Goal: Task Accomplishment & Management: Manage account settings

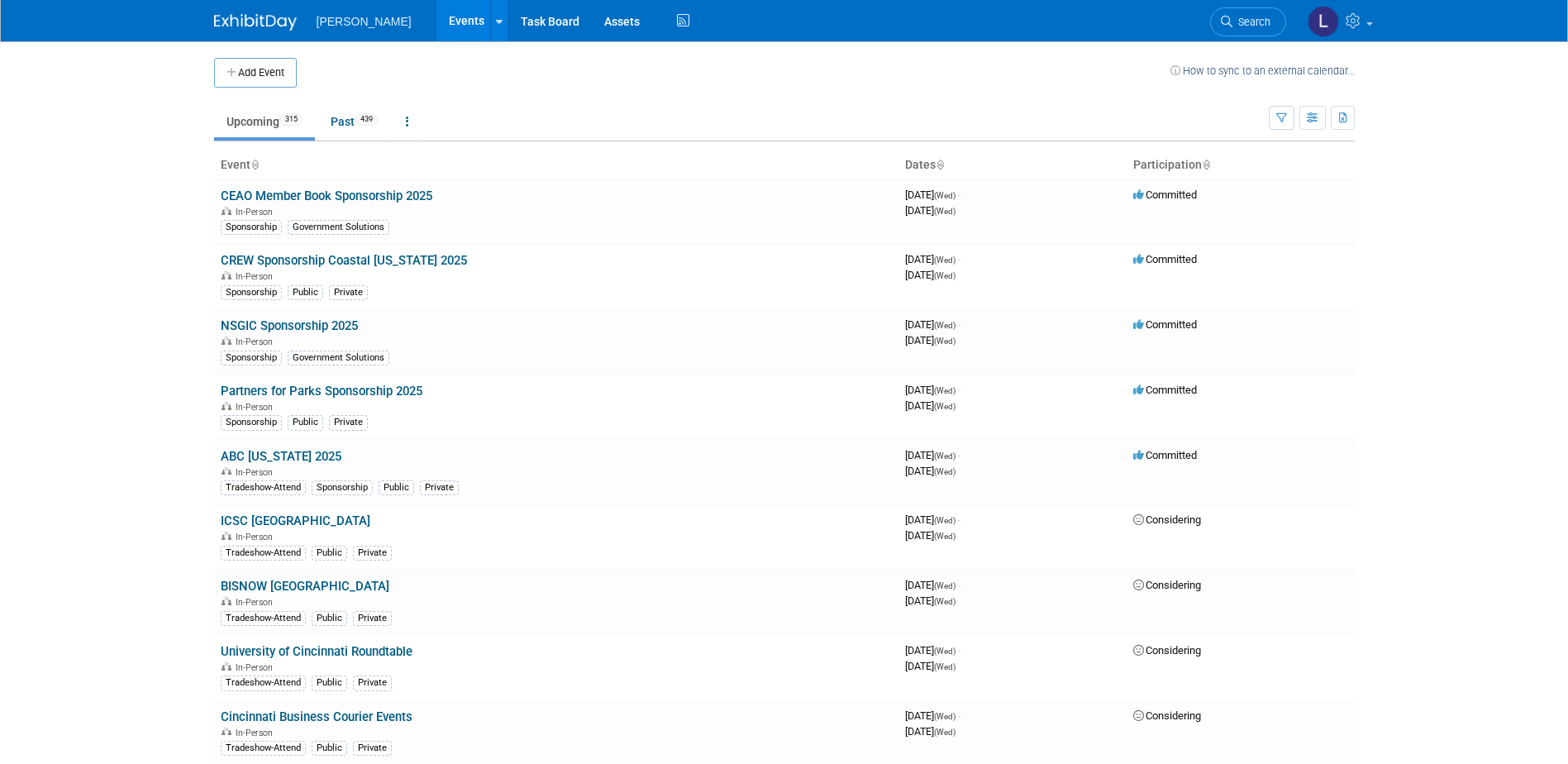
scroll to position [5127, 0]
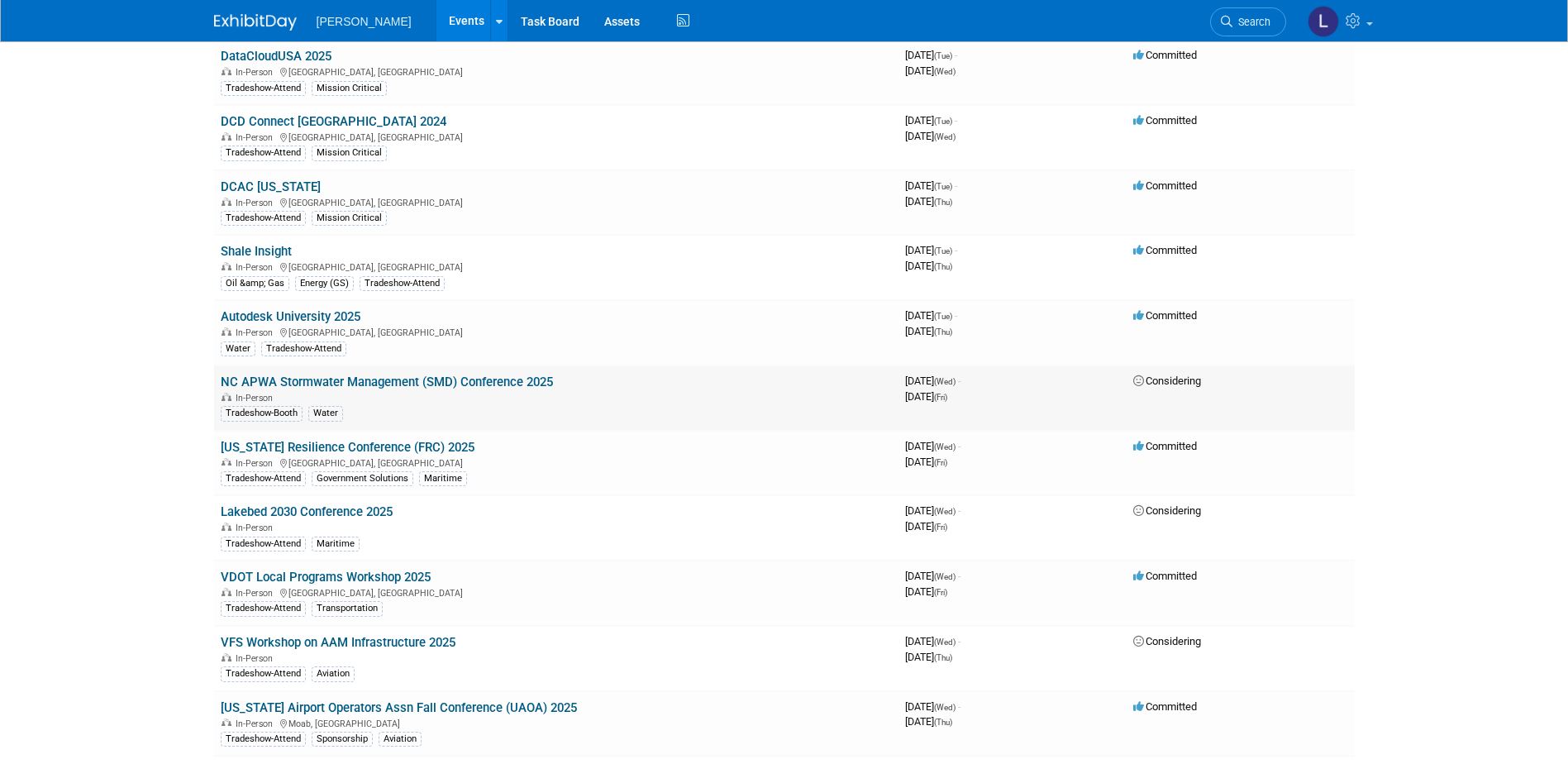
click at [458, 382] on link "NC APWA Stormwater Management (SMD) Conference 2025" at bounding box center [387, 382] width 333 height 15
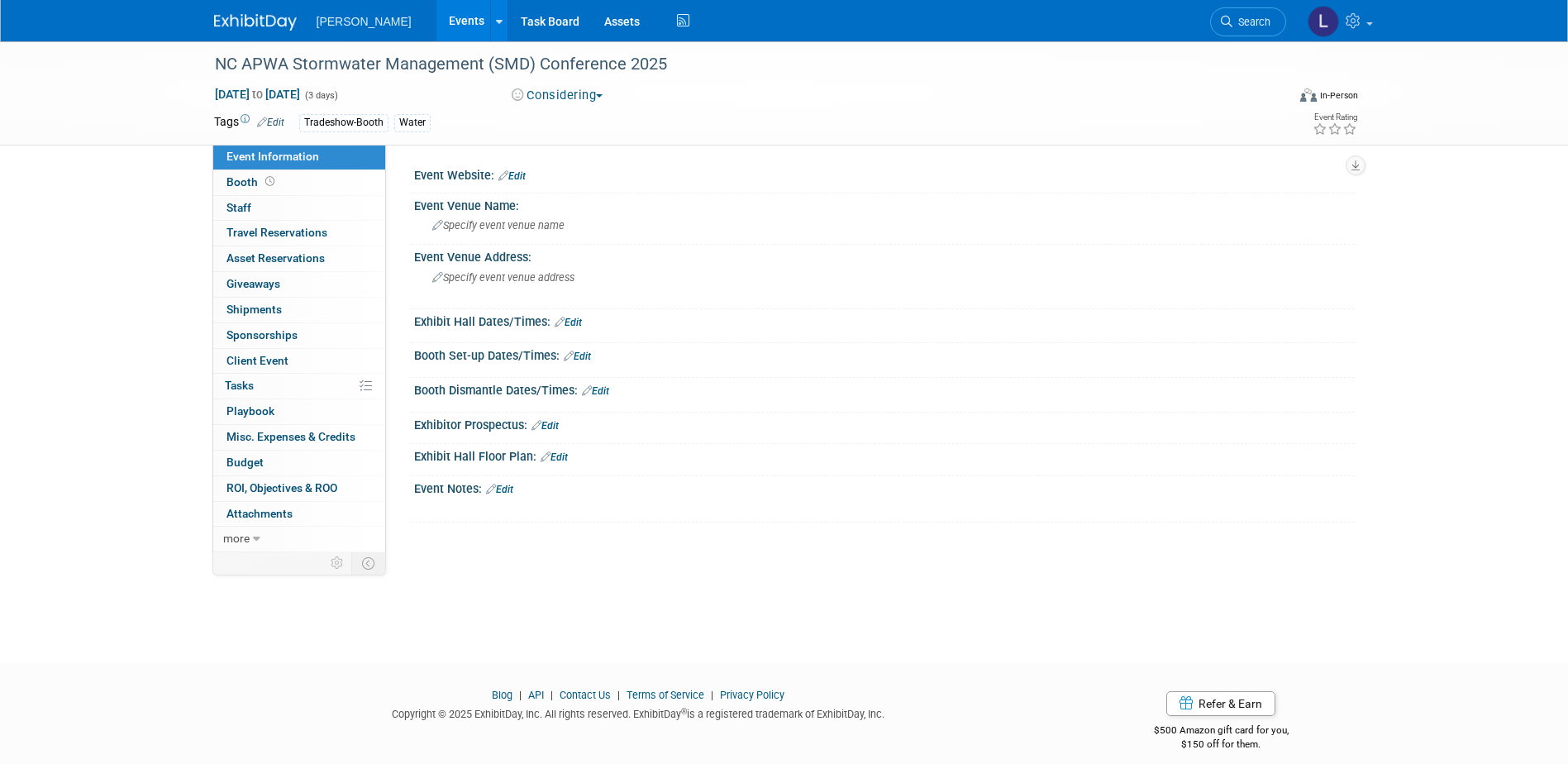
click at [565, 87] on button "Considering" at bounding box center [557, 95] width 103 height 17
click at [561, 118] on link "Committed" at bounding box center [572, 122] width 131 height 24
click at [305, 206] on link "0 Staff 0" at bounding box center [299, 208] width 172 height 24
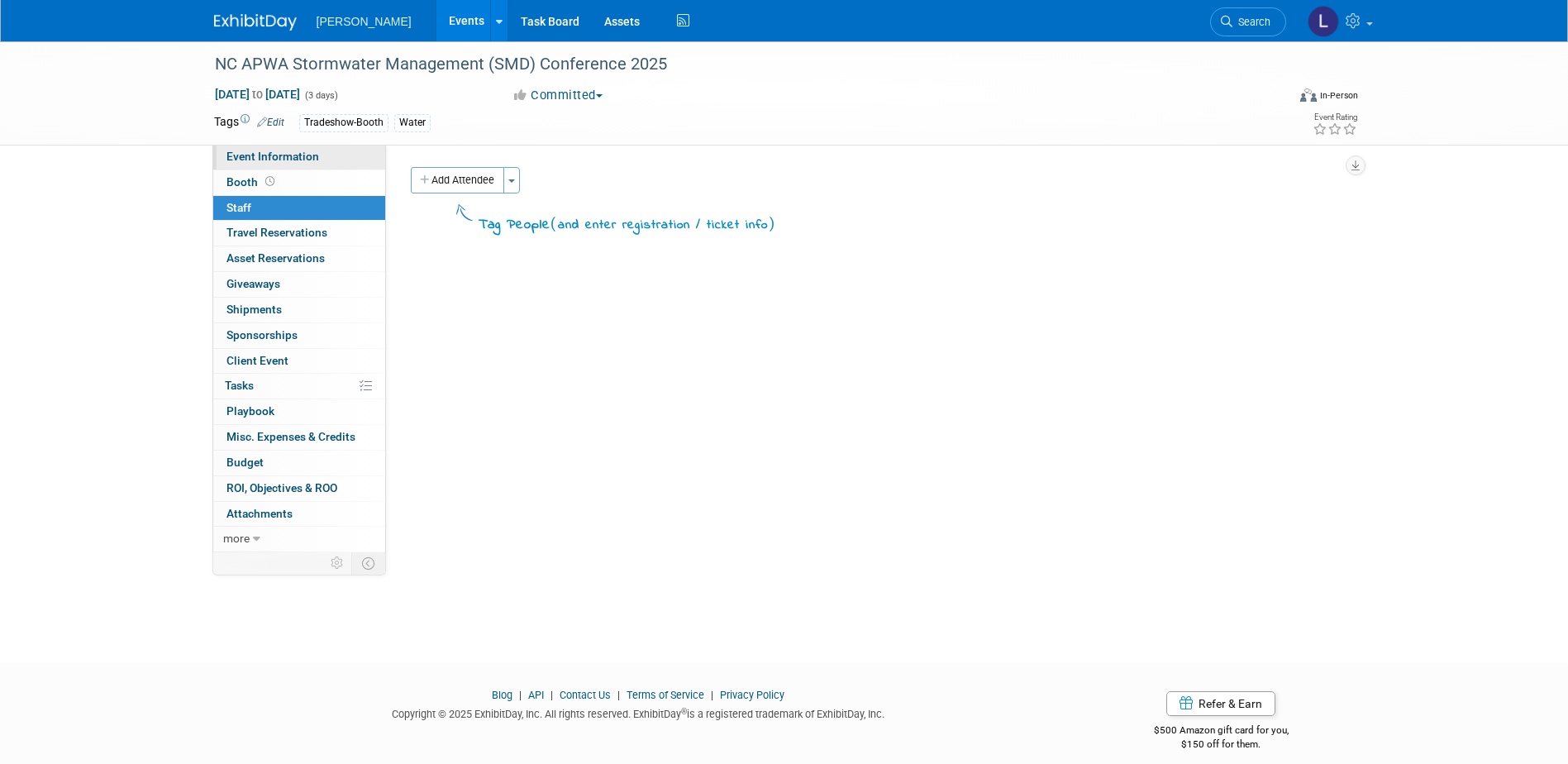
click at [305, 162] on span "Event Information" at bounding box center [272, 155] width 93 height 13
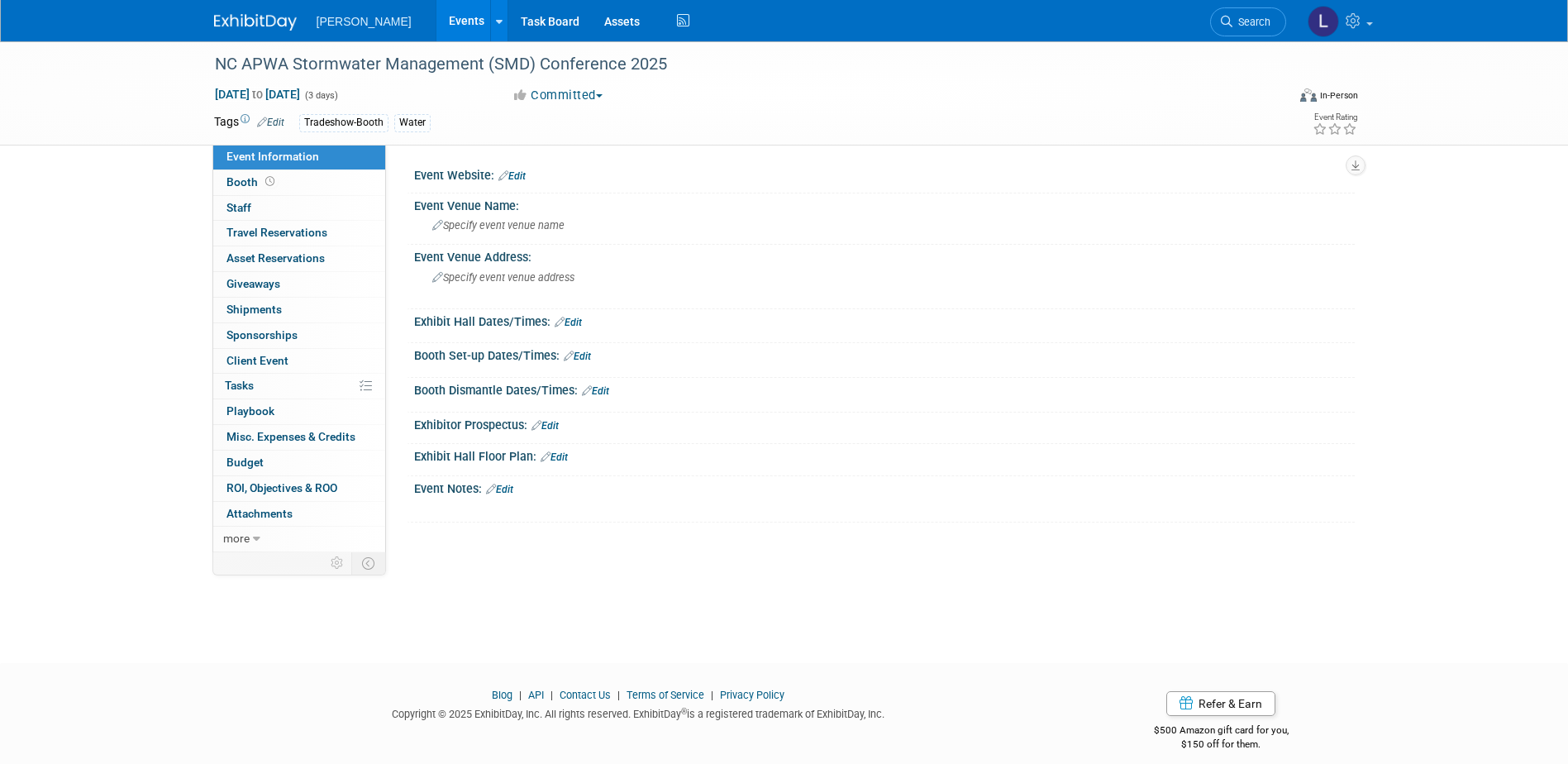
click at [505, 178] on icon at bounding box center [503, 176] width 10 height 10
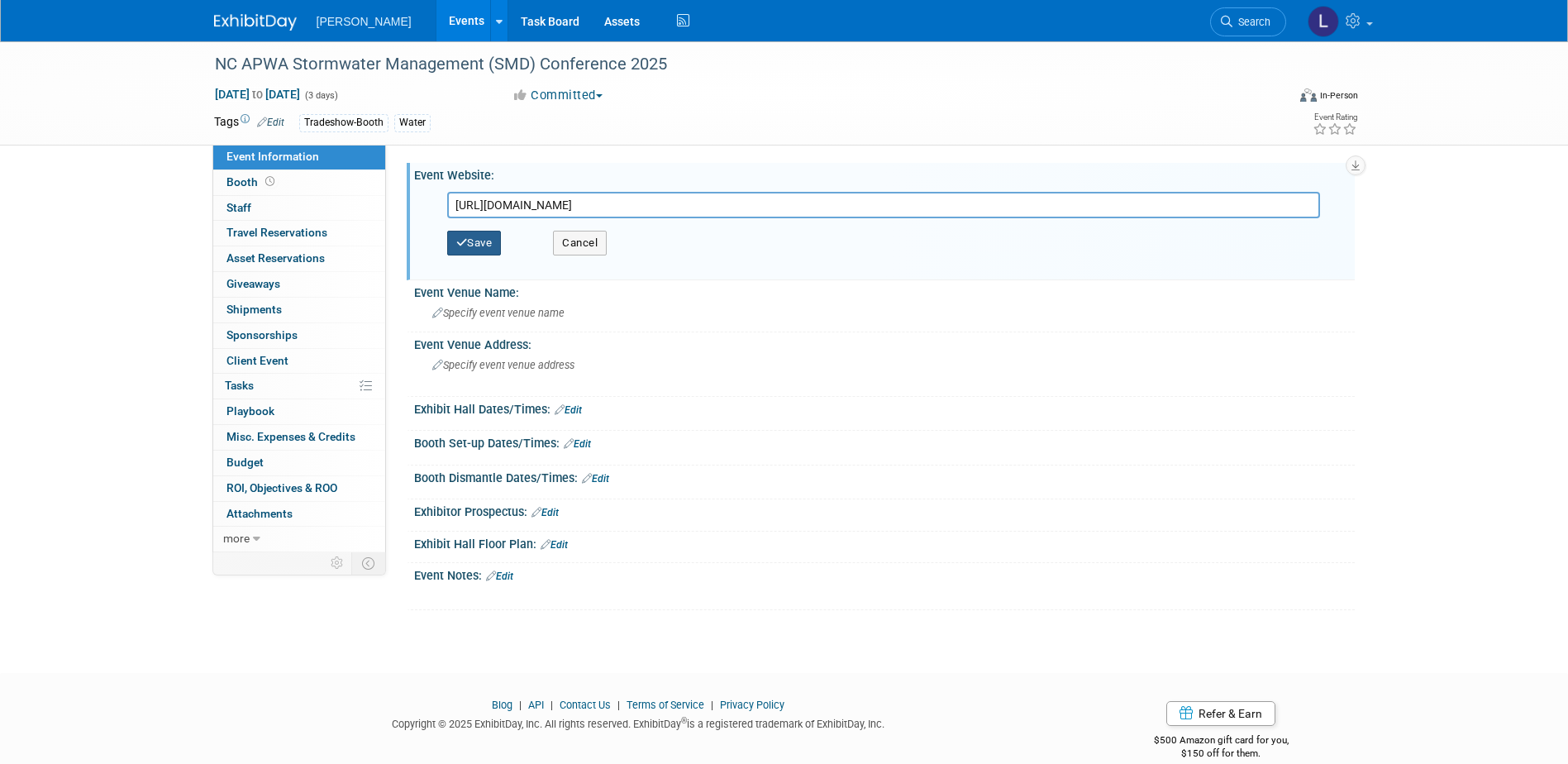
type input "[URL][DOMAIN_NAME]"
click at [474, 233] on button "Save" at bounding box center [474, 243] width 54 height 24
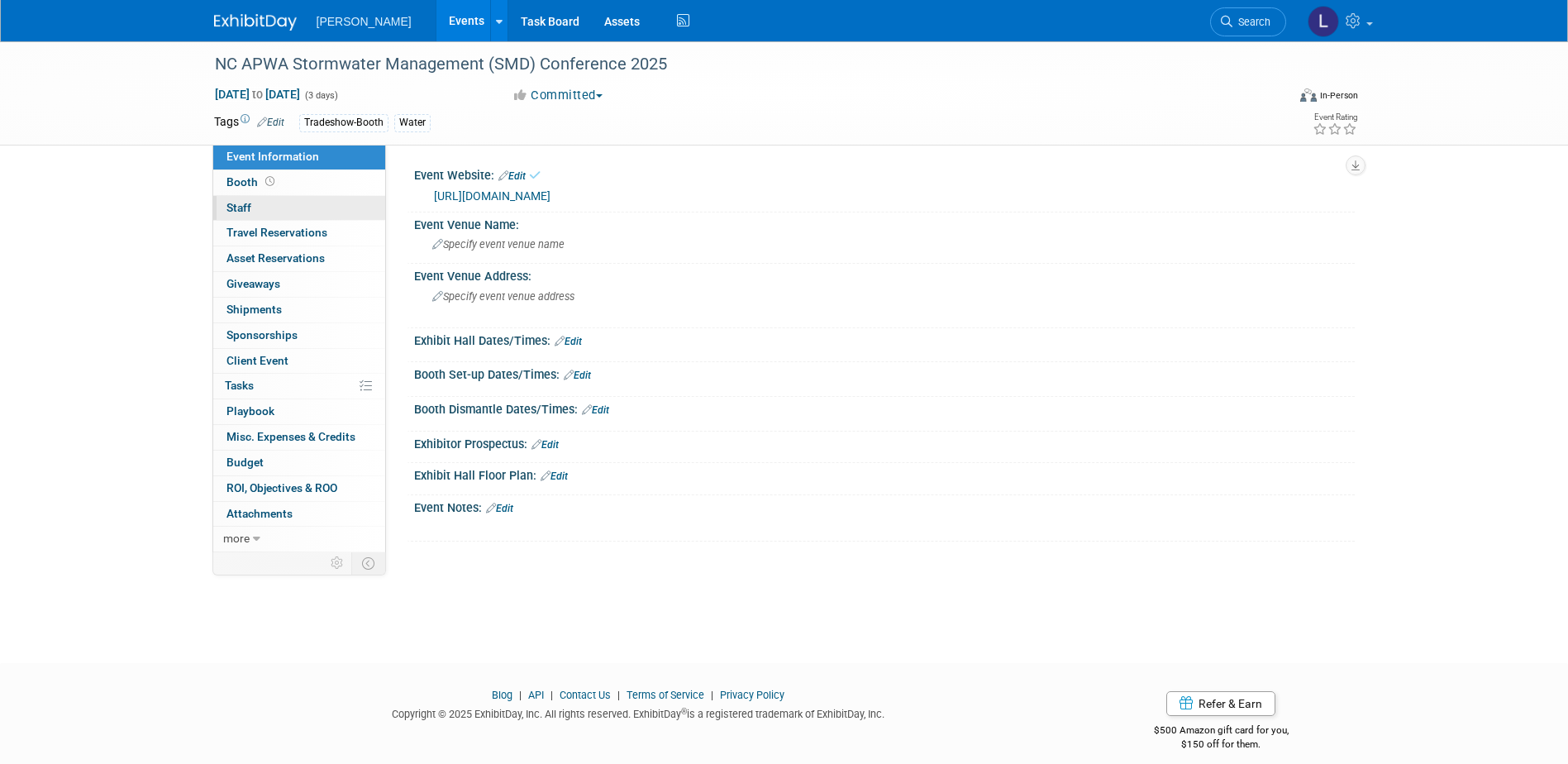
click at [307, 206] on link "0 Staff 0" at bounding box center [299, 208] width 172 height 24
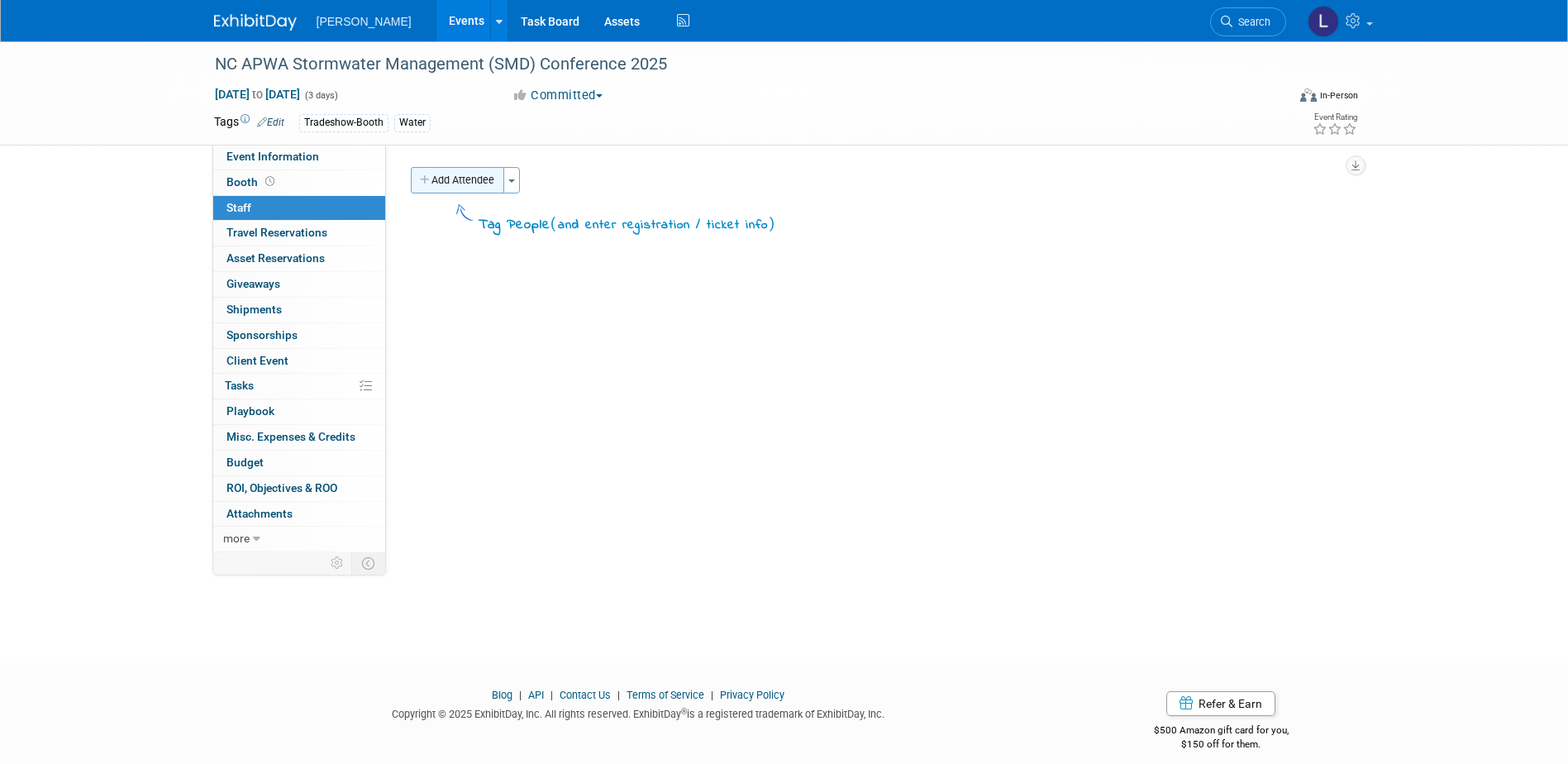
click at [454, 183] on button "Add Attendee" at bounding box center [457, 180] width 93 height 26
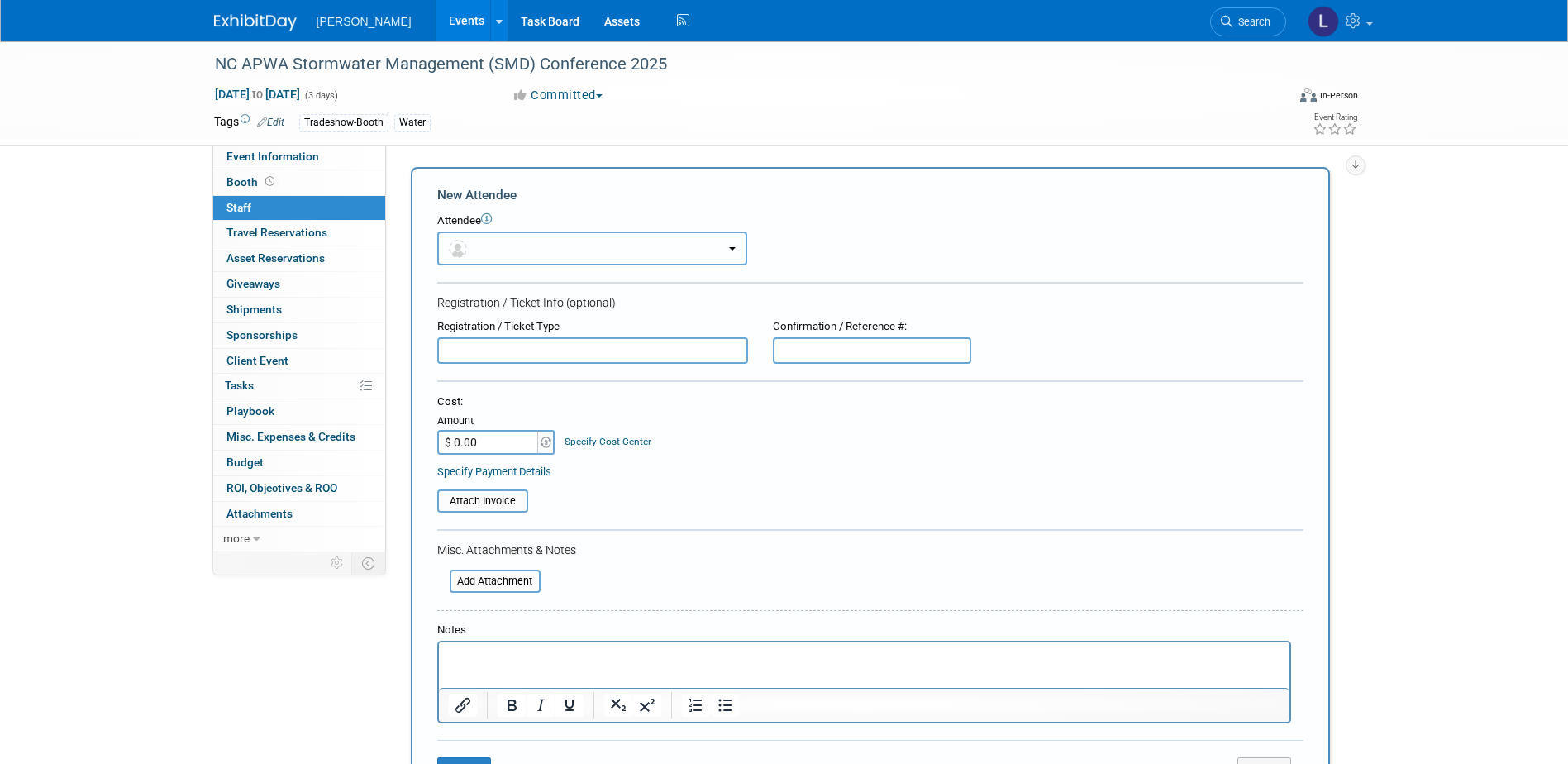
click at [574, 249] on button "button" at bounding box center [592, 248] width 310 height 34
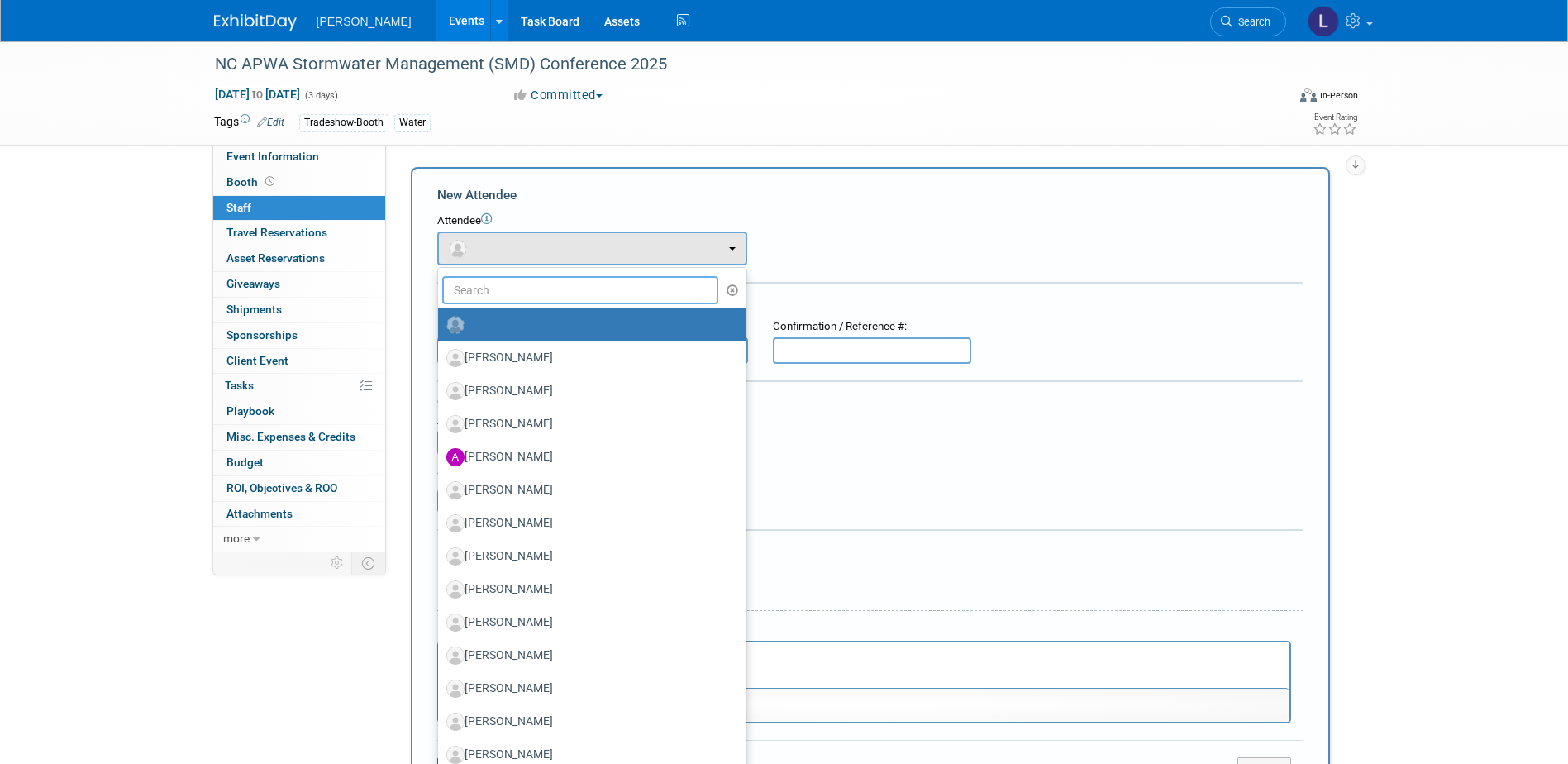
click at [567, 287] on input "text" at bounding box center [580, 290] width 277 height 28
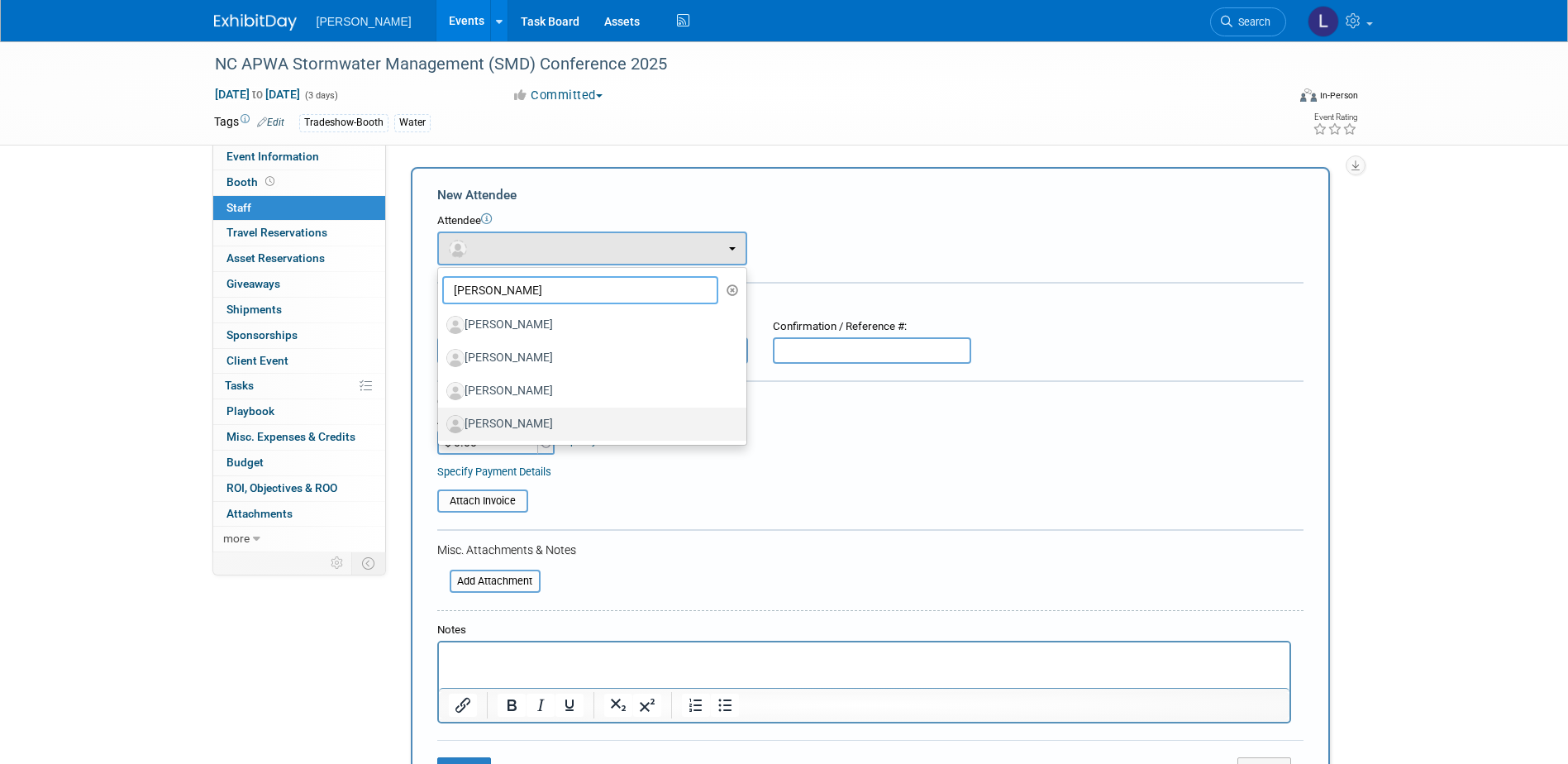
type input "[PERSON_NAME]"
click at [536, 416] on label "[PERSON_NAME]" at bounding box center [588, 424] width 284 height 26
click at [441, 416] on input "[PERSON_NAME]" at bounding box center [435, 422] width 10 height 10
select select "9ba1a862-4581-4931-8e65-769f1b99db01"
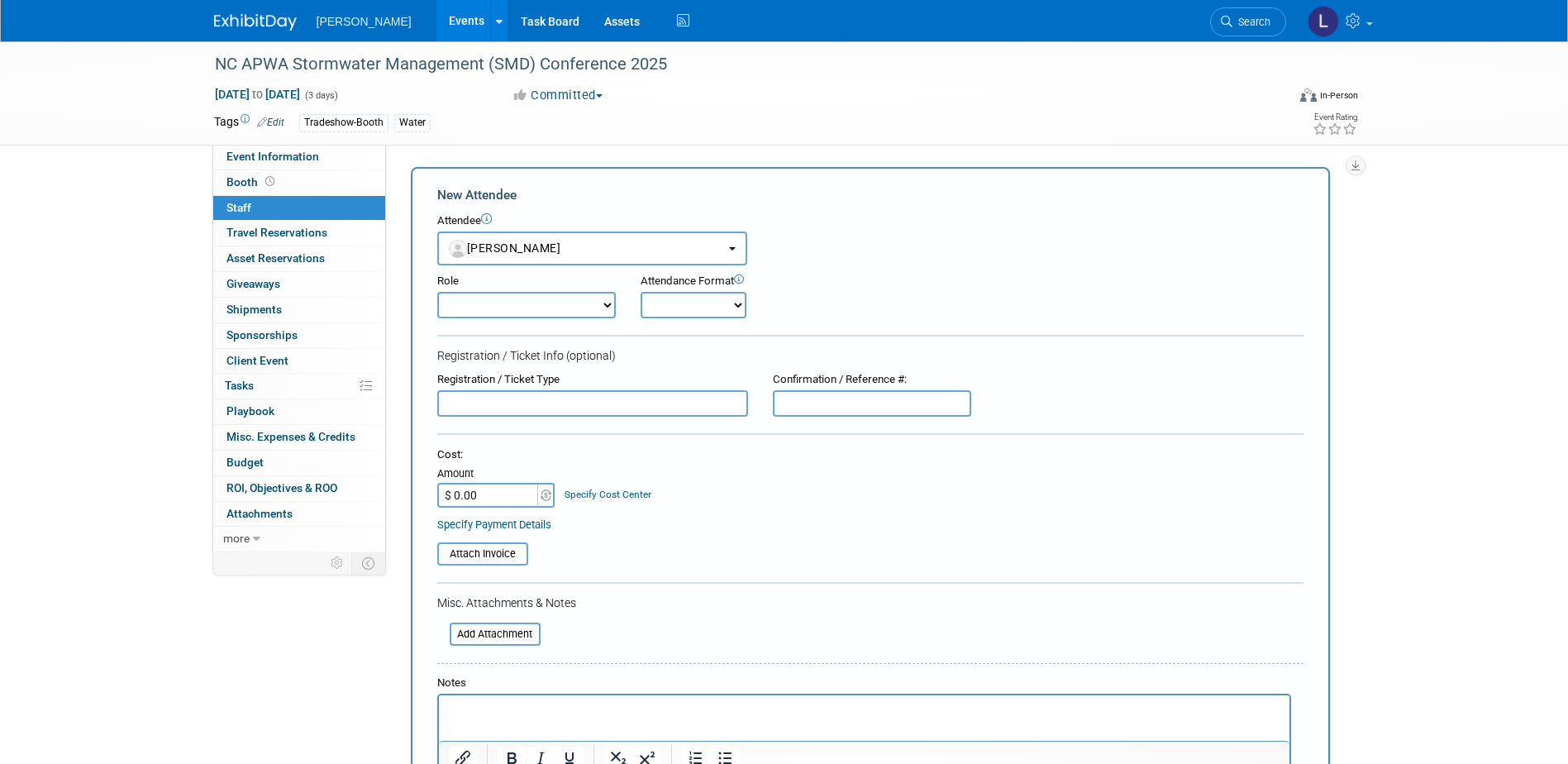
click at [465, 717] on p "Rich Text Area. Press ALT-0 for help." at bounding box center [863, 710] width 831 height 17
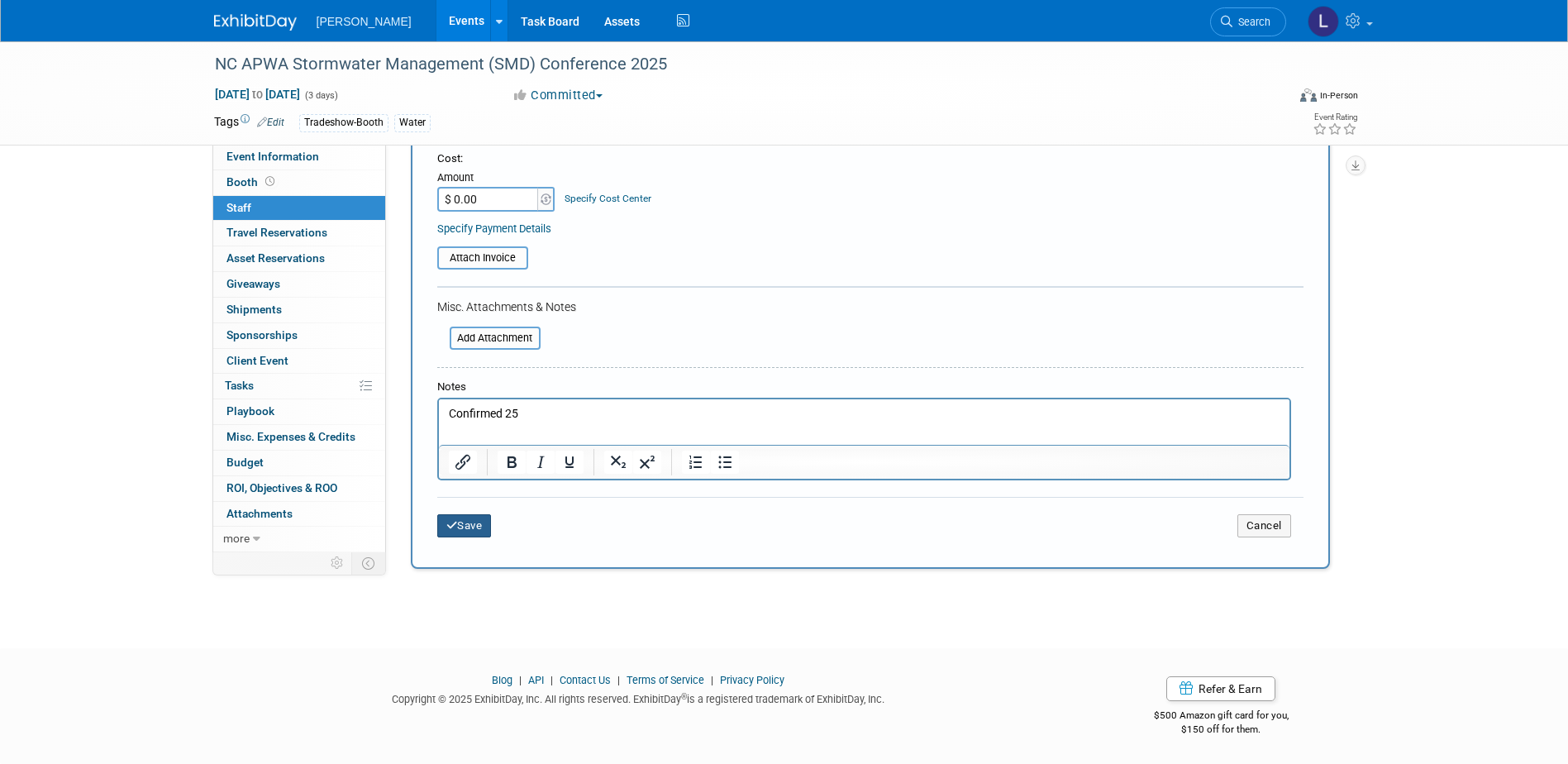
click at [474, 530] on button "Save" at bounding box center [464, 526] width 54 height 24
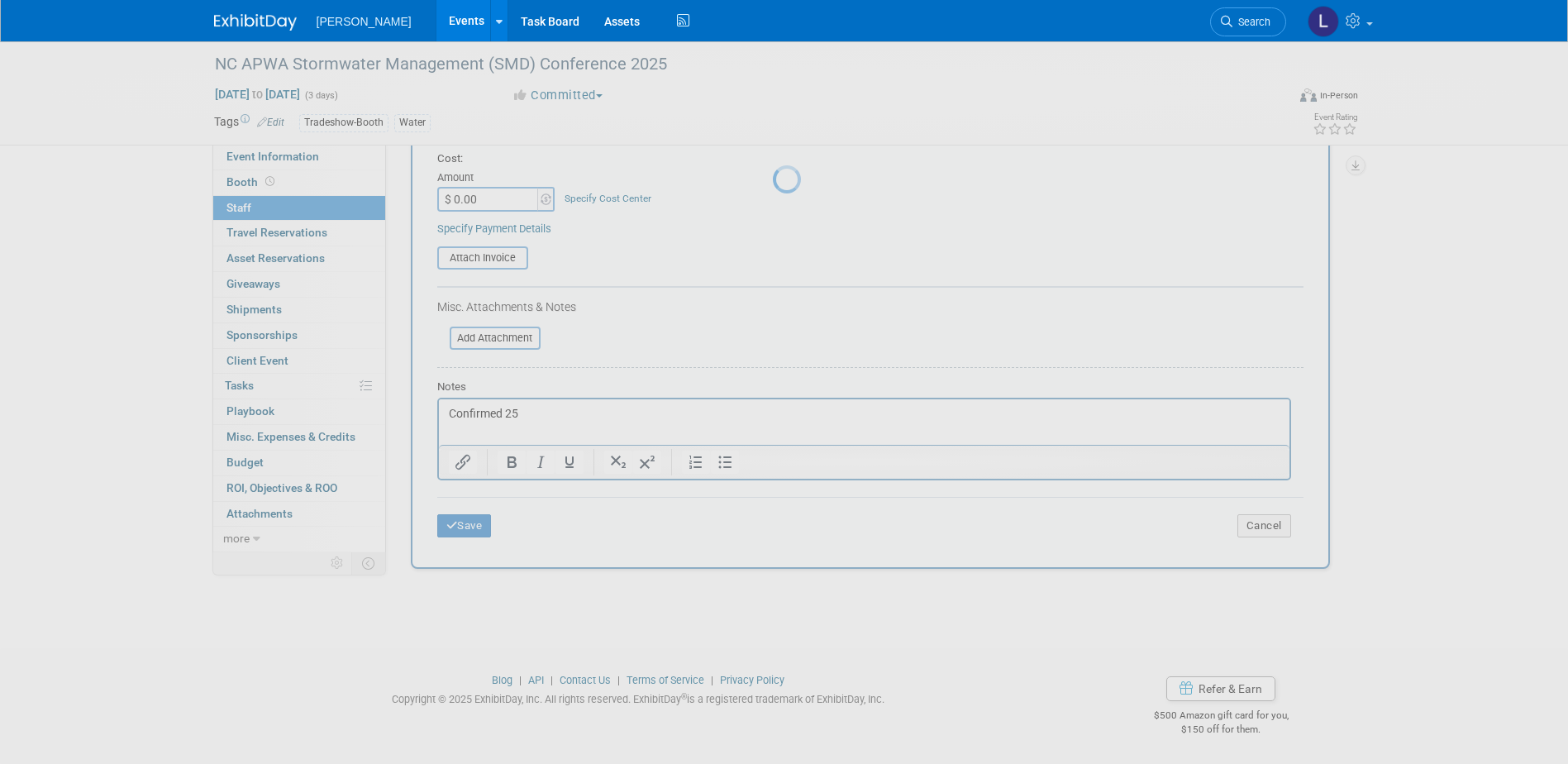
scroll to position [15, 0]
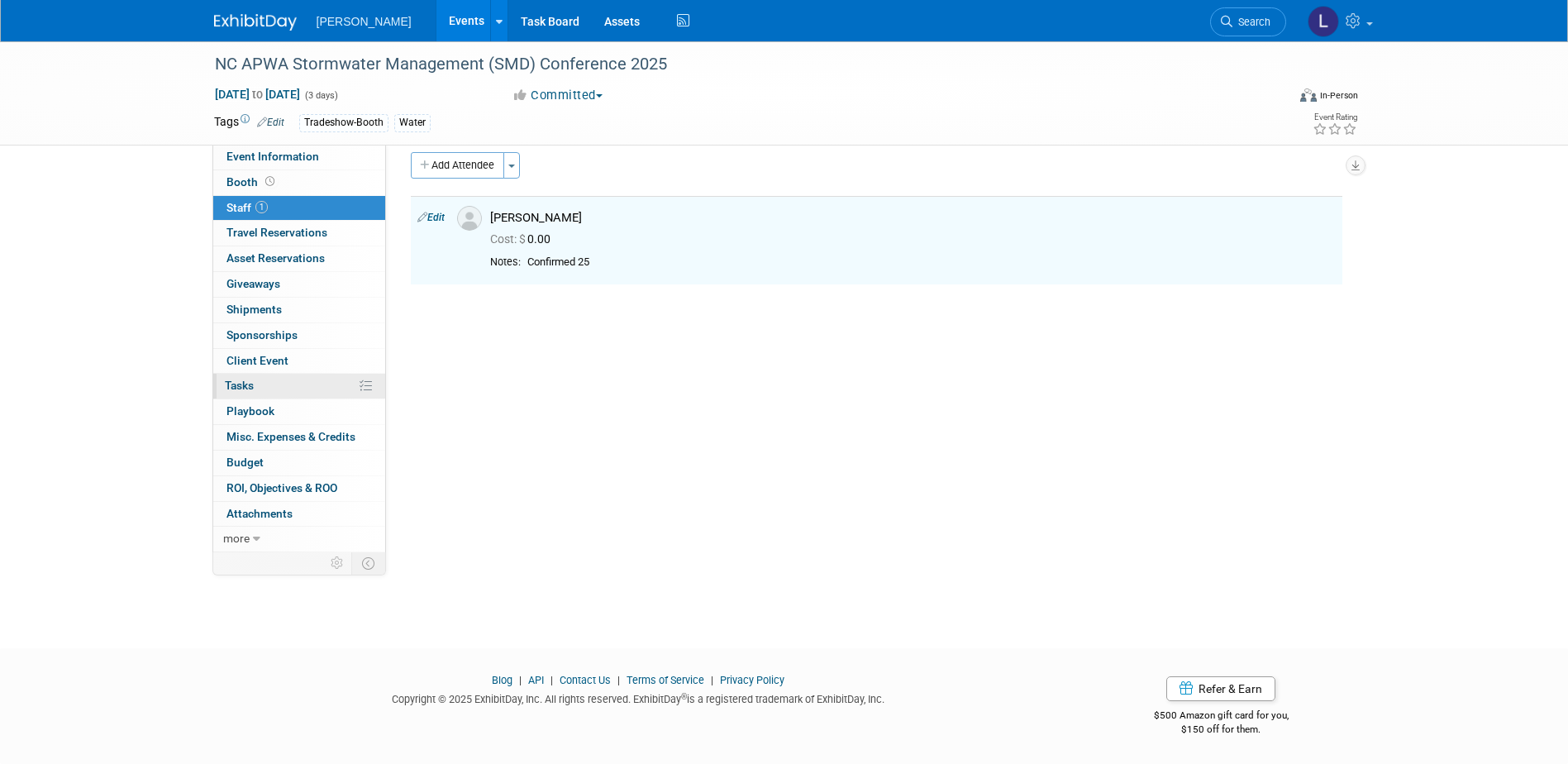
click at [279, 380] on link "0% Tasks 0%" at bounding box center [299, 386] width 172 height 24
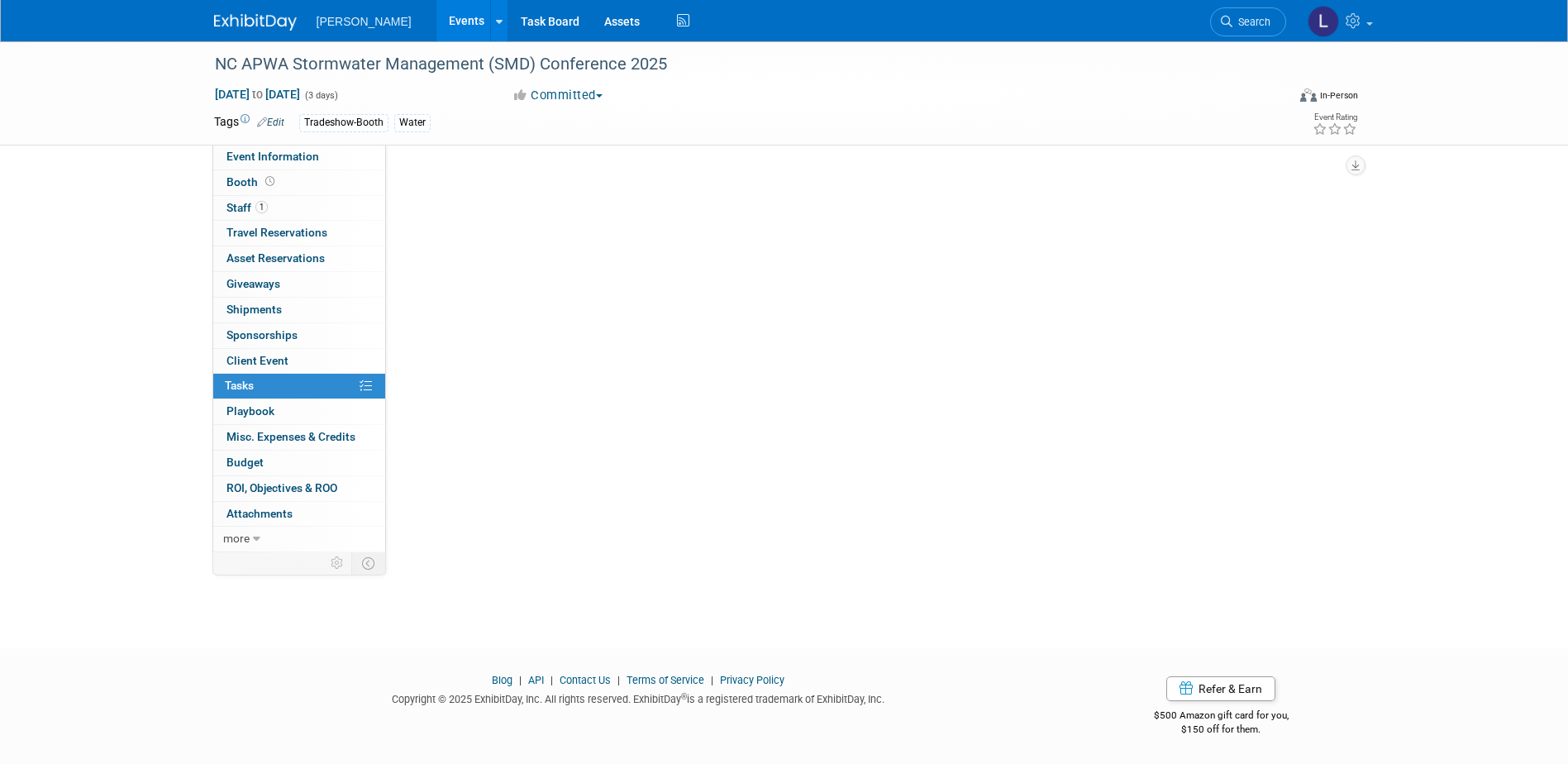
scroll to position [0, 0]
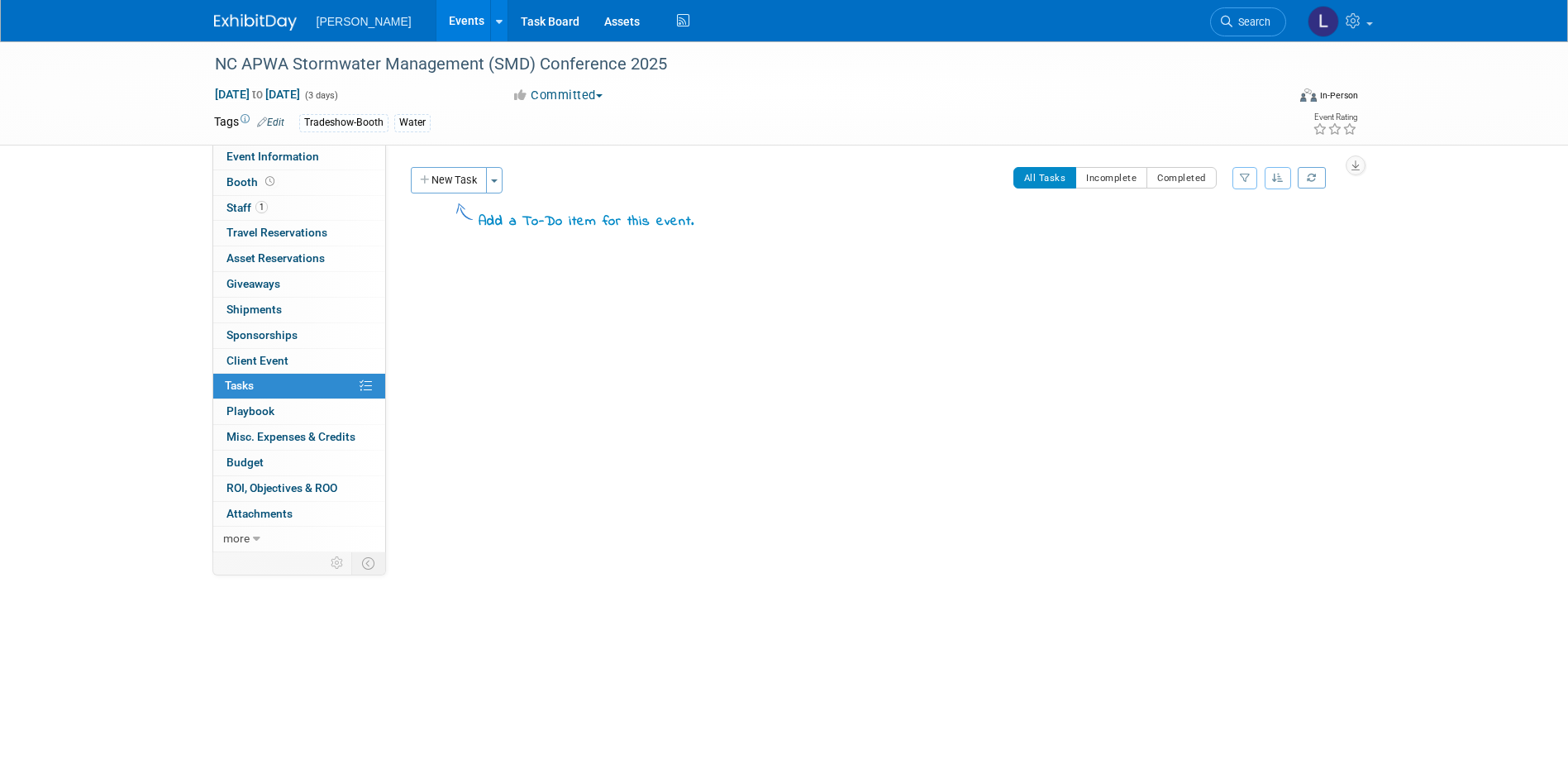
click at [455, 183] on button "New Task" at bounding box center [449, 180] width 76 height 26
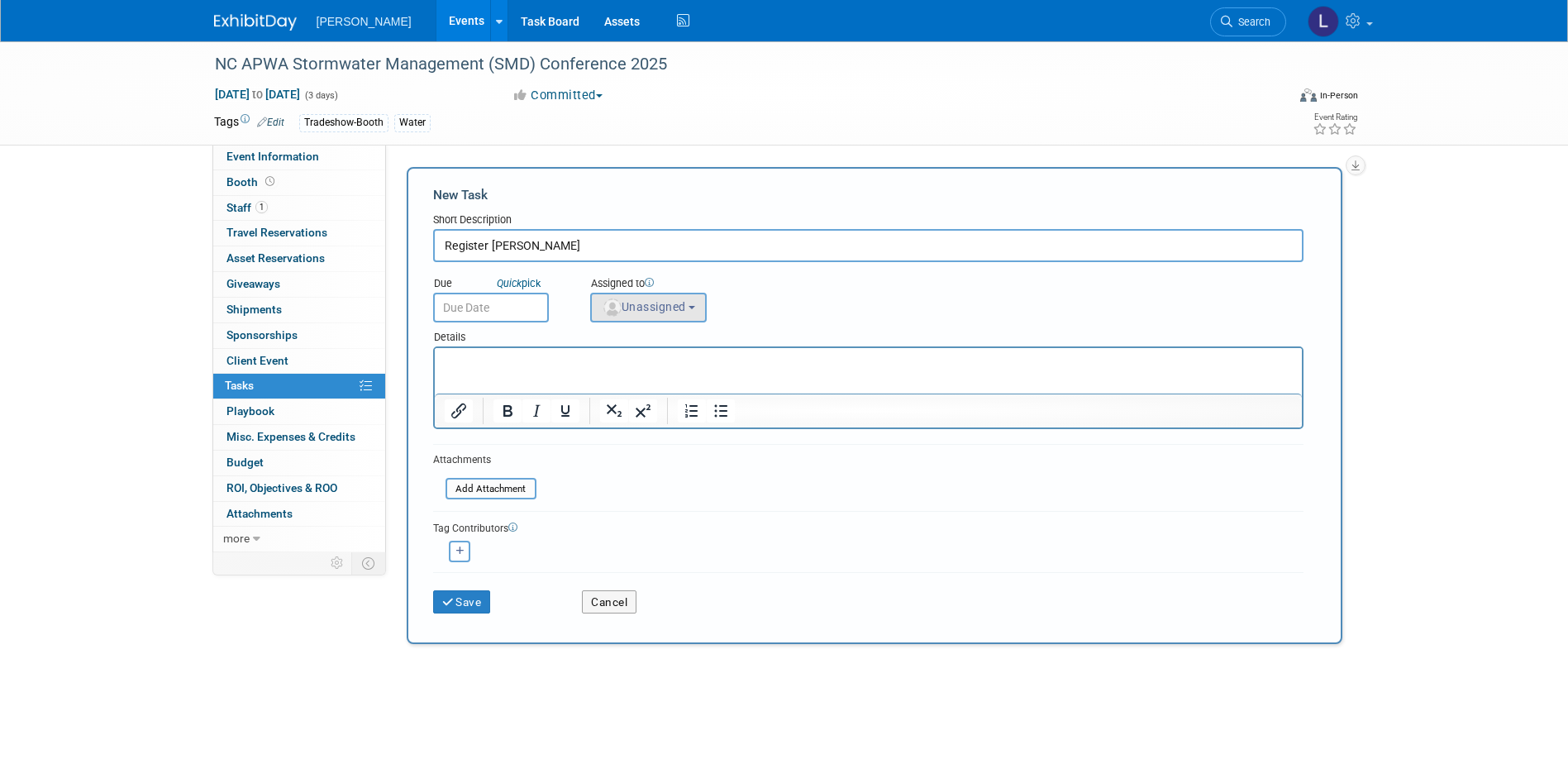
type input "Register [PERSON_NAME]"
click at [609, 308] on img "button" at bounding box center [612, 307] width 18 height 18
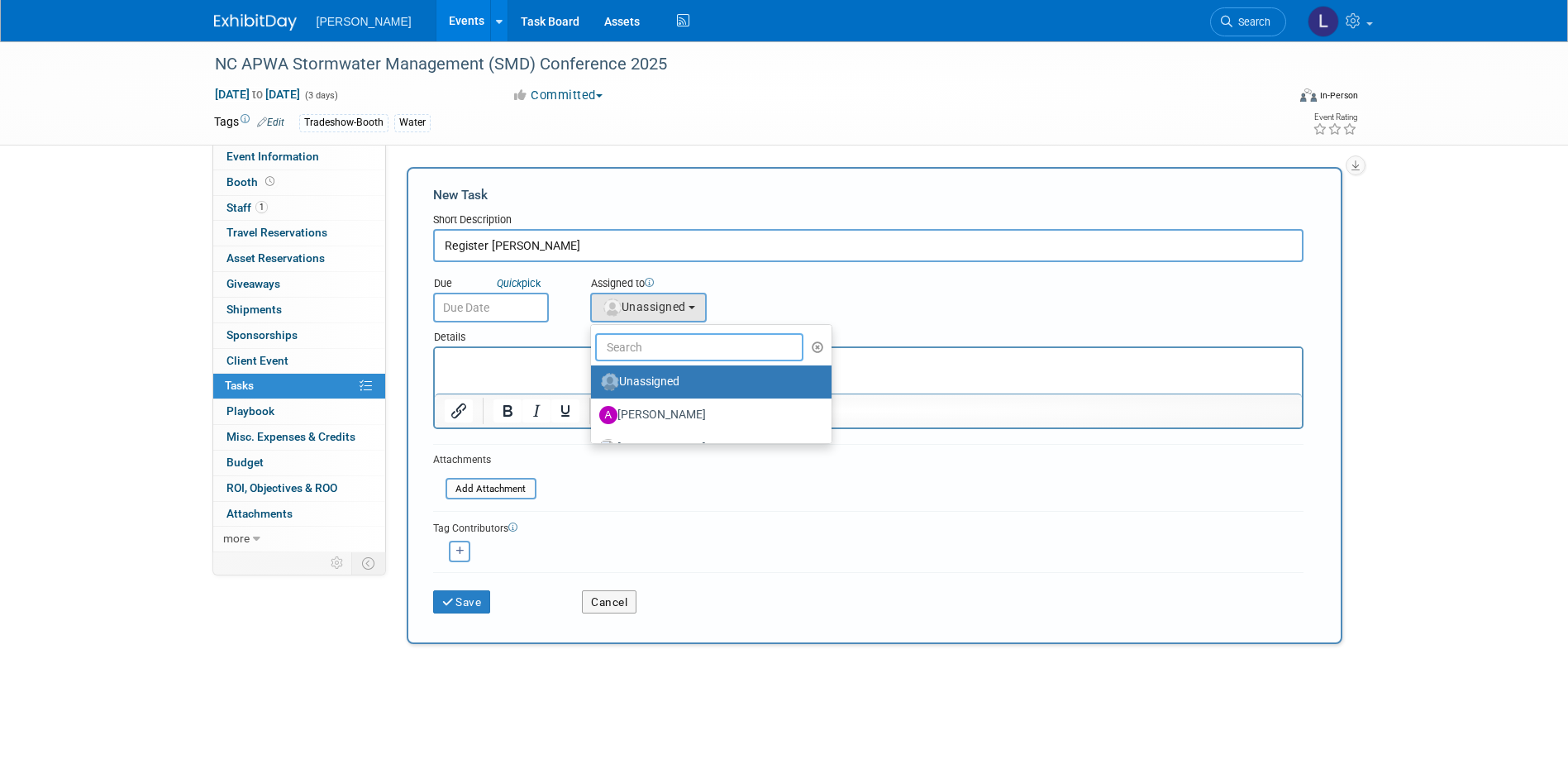
click at [621, 339] on input "text" at bounding box center [700, 348] width 210 height 28
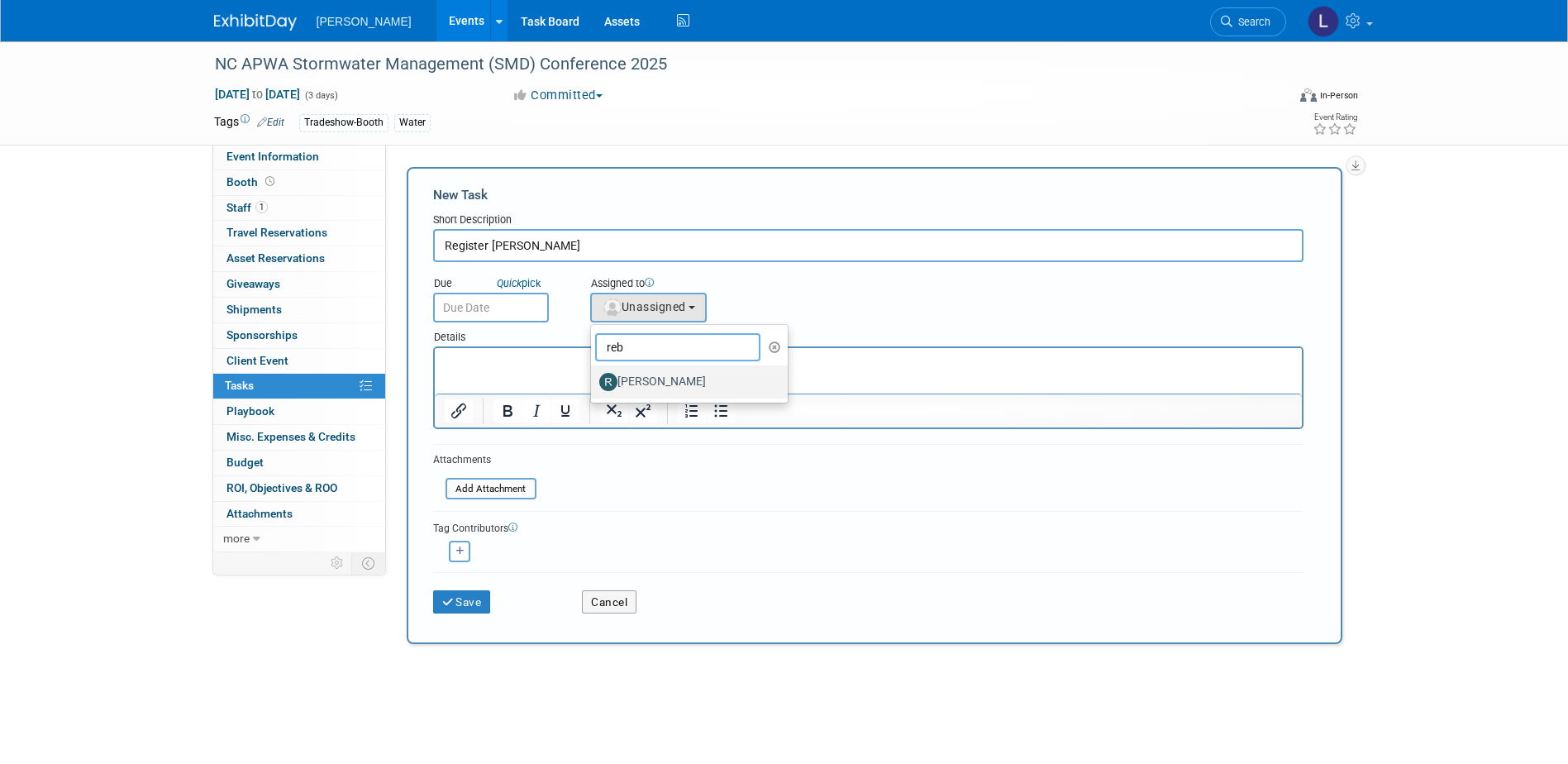
type input "reb"
click at [650, 381] on label "[PERSON_NAME]" at bounding box center [685, 382] width 173 height 26
click at [594, 381] on input "[PERSON_NAME]" at bounding box center [588, 380] width 10 height 10
select select "844a177d-a181-44ff-a72a-5731d68e4351"
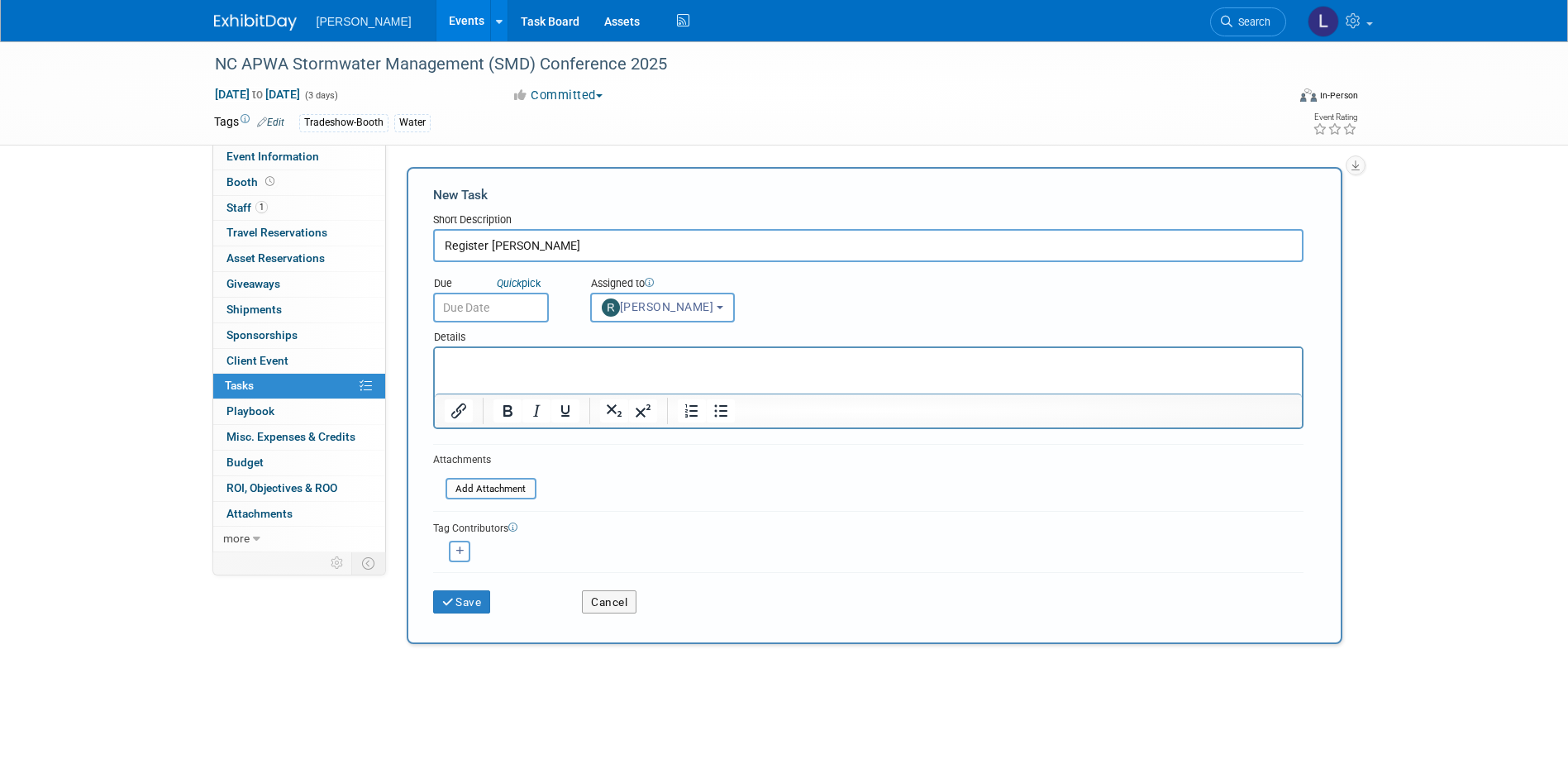
click at [487, 302] on input "text" at bounding box center [491, 307] width 116 height 30
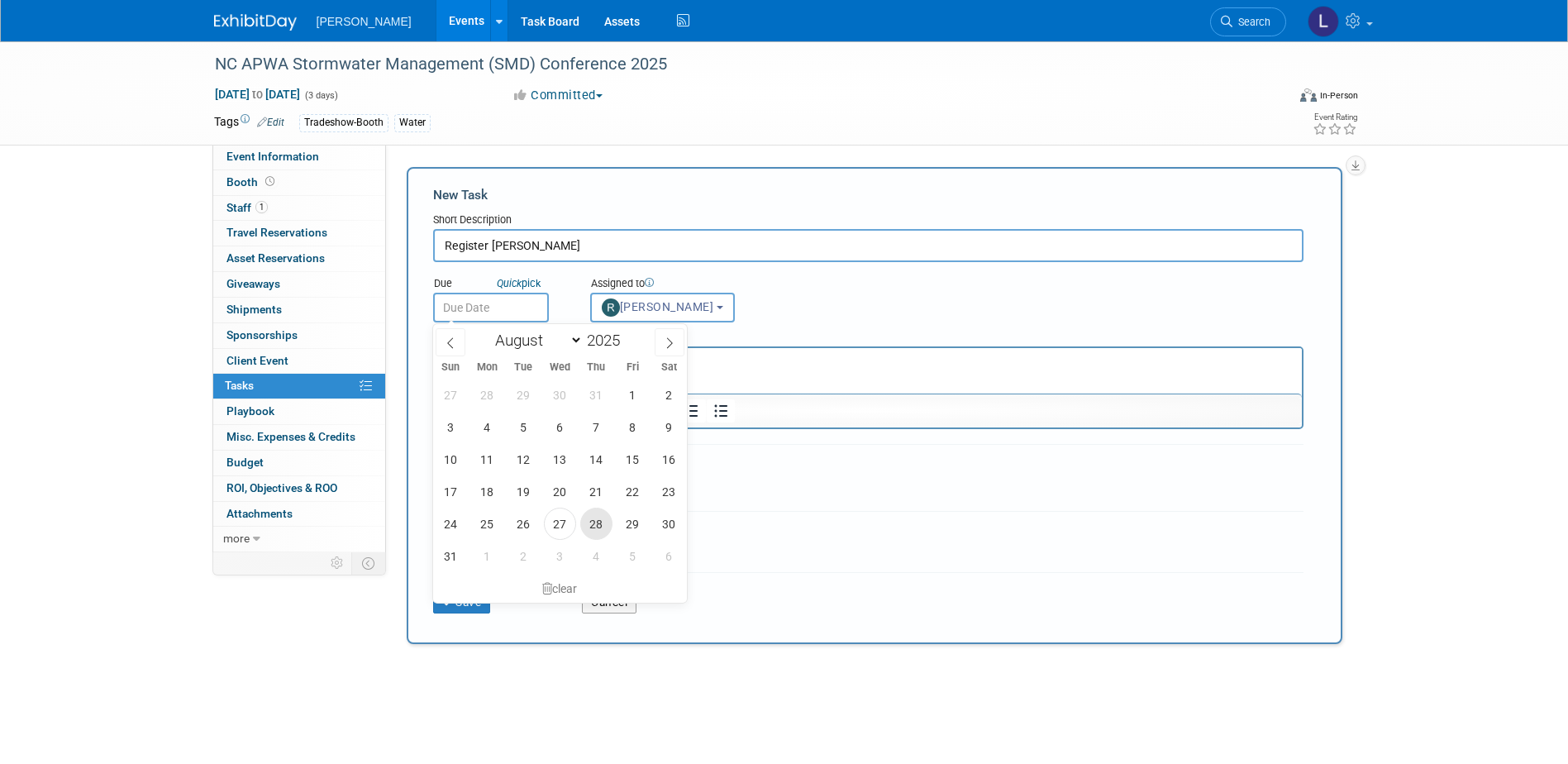
click at [599, 522] on span "28" at bounding box center [596, 523] width 32 height 32
type input "[DATE]"
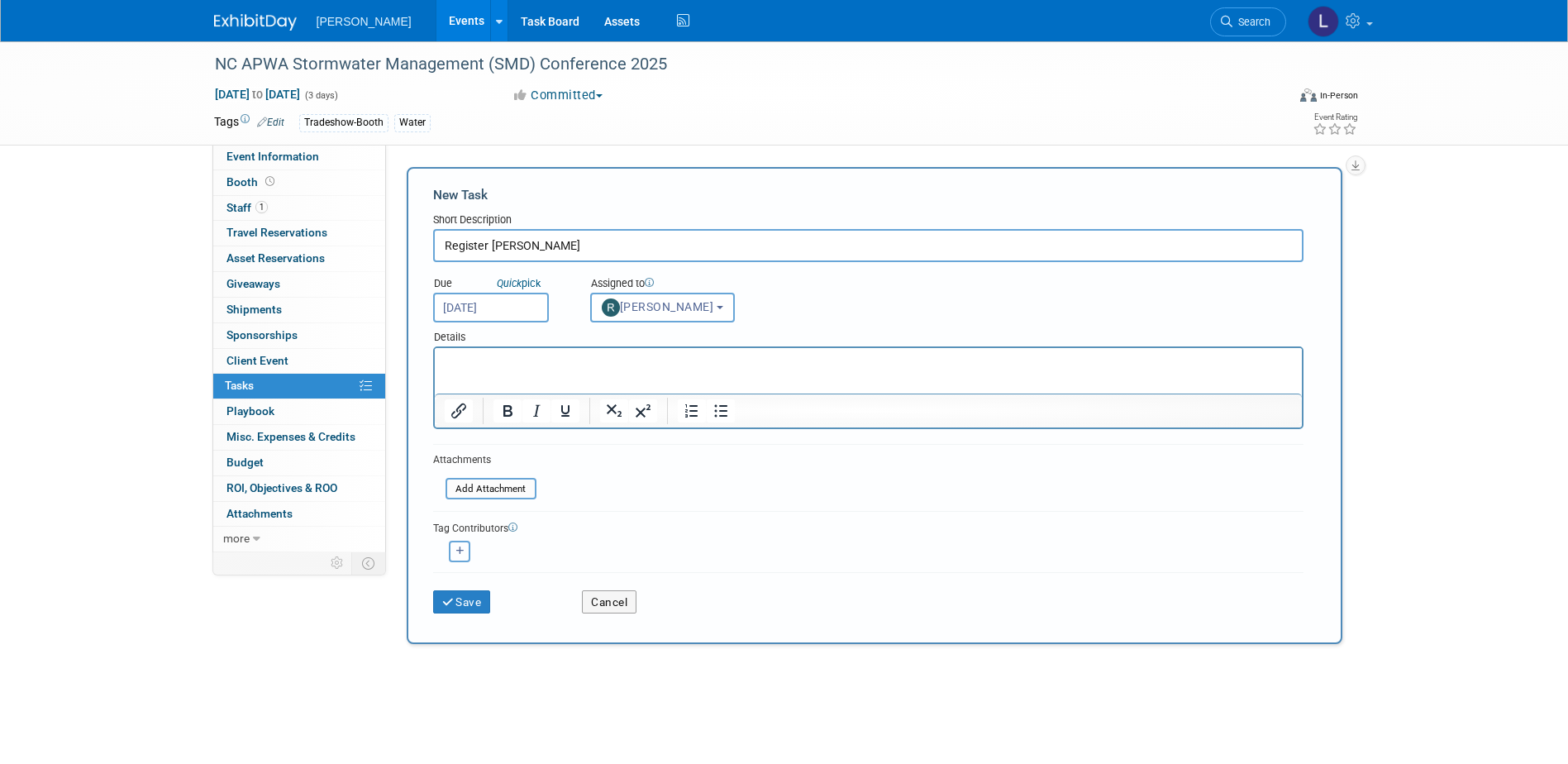
click at [464, 550] on icon "button" at bounding box center [460, 551] width 8 height 9
select select
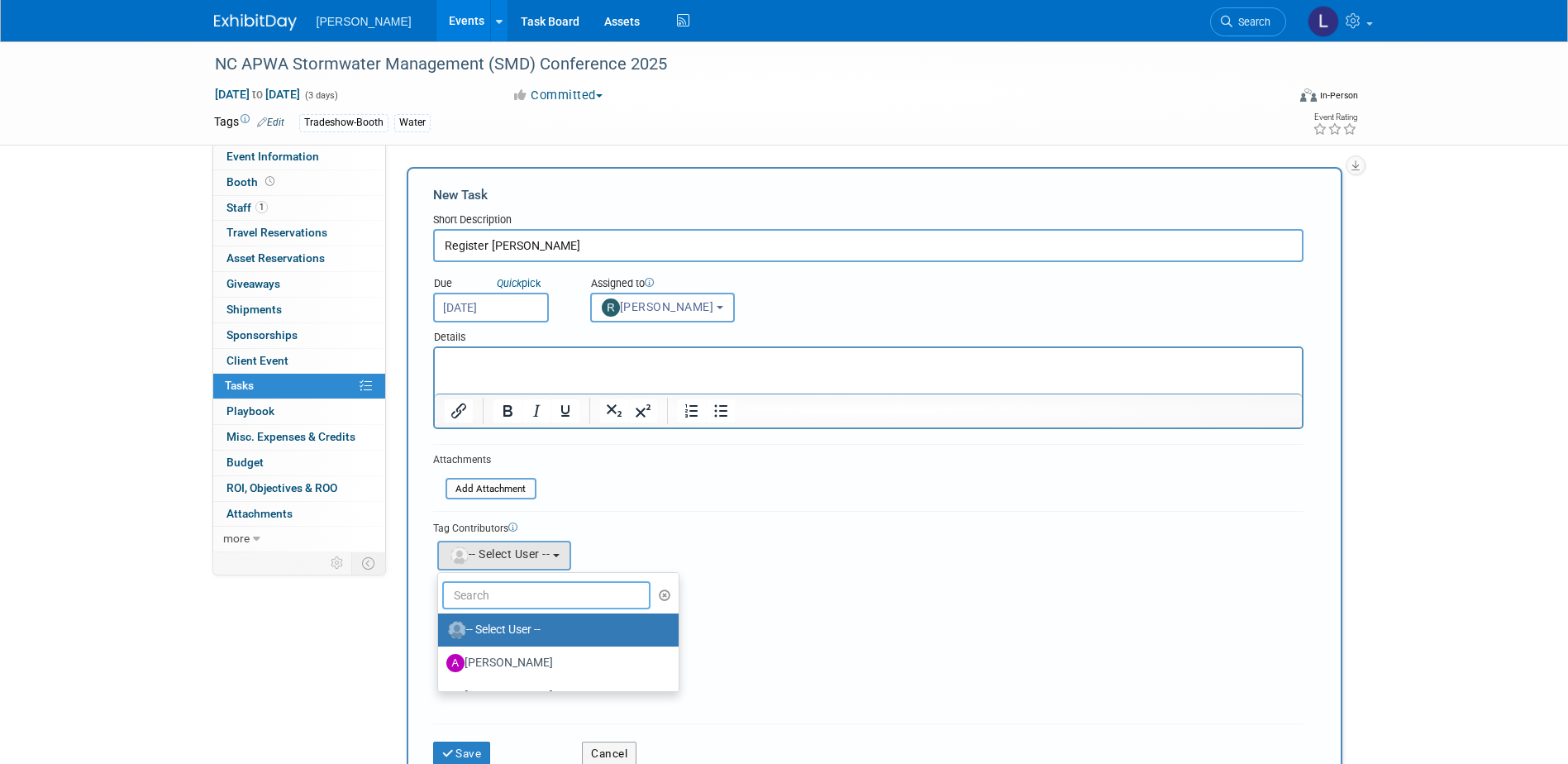
click at [482, 586] on input "text" at bounding box center [547, 595] width 210 height 28
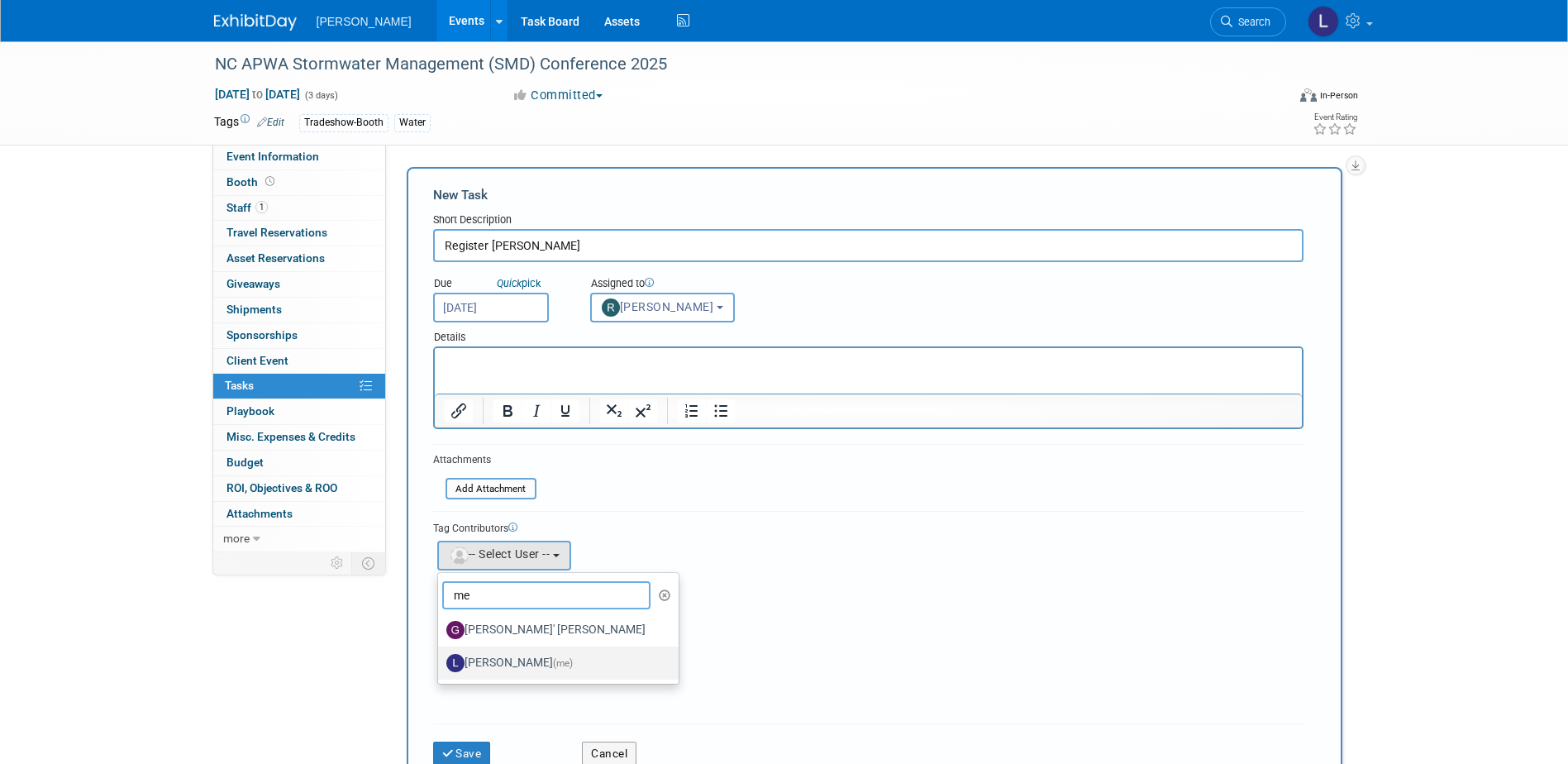
type input "me"
click at [488, 659] on label "[PERSON_NAME] (me)" at bounding box center [554, 663] width 216 height 26
click at [441, 659] on input "[PERSON_NAME] (me)" at bounding box center [435, 661] width 10 height 10
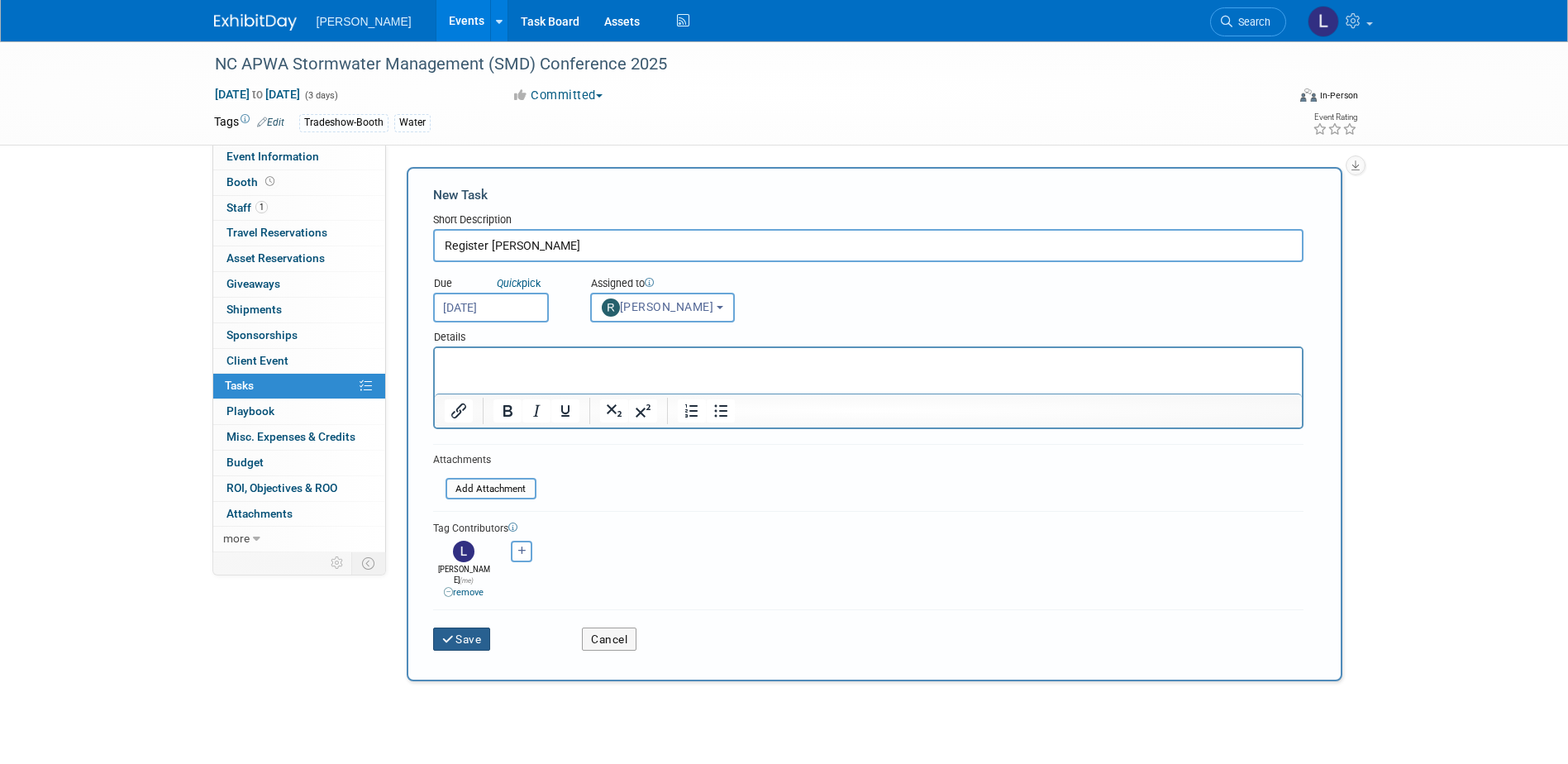
click at [450, 634] on icon "submit" at bounding box center [449, 639] width 14 height 11
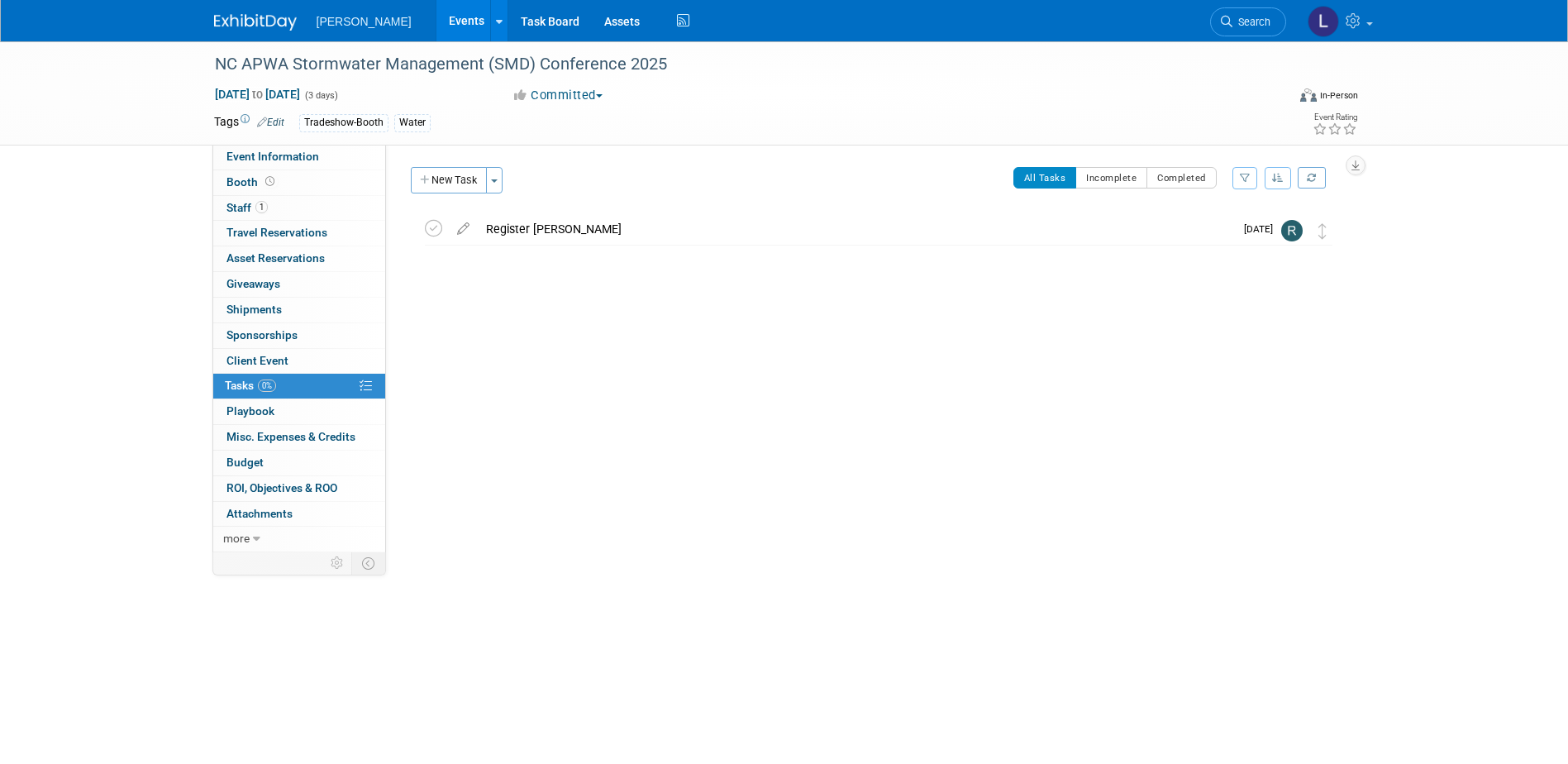
click at [584, 231] on div "Register [PERSON_NAME]" at bounding box center [856, 229] width 756 height 28
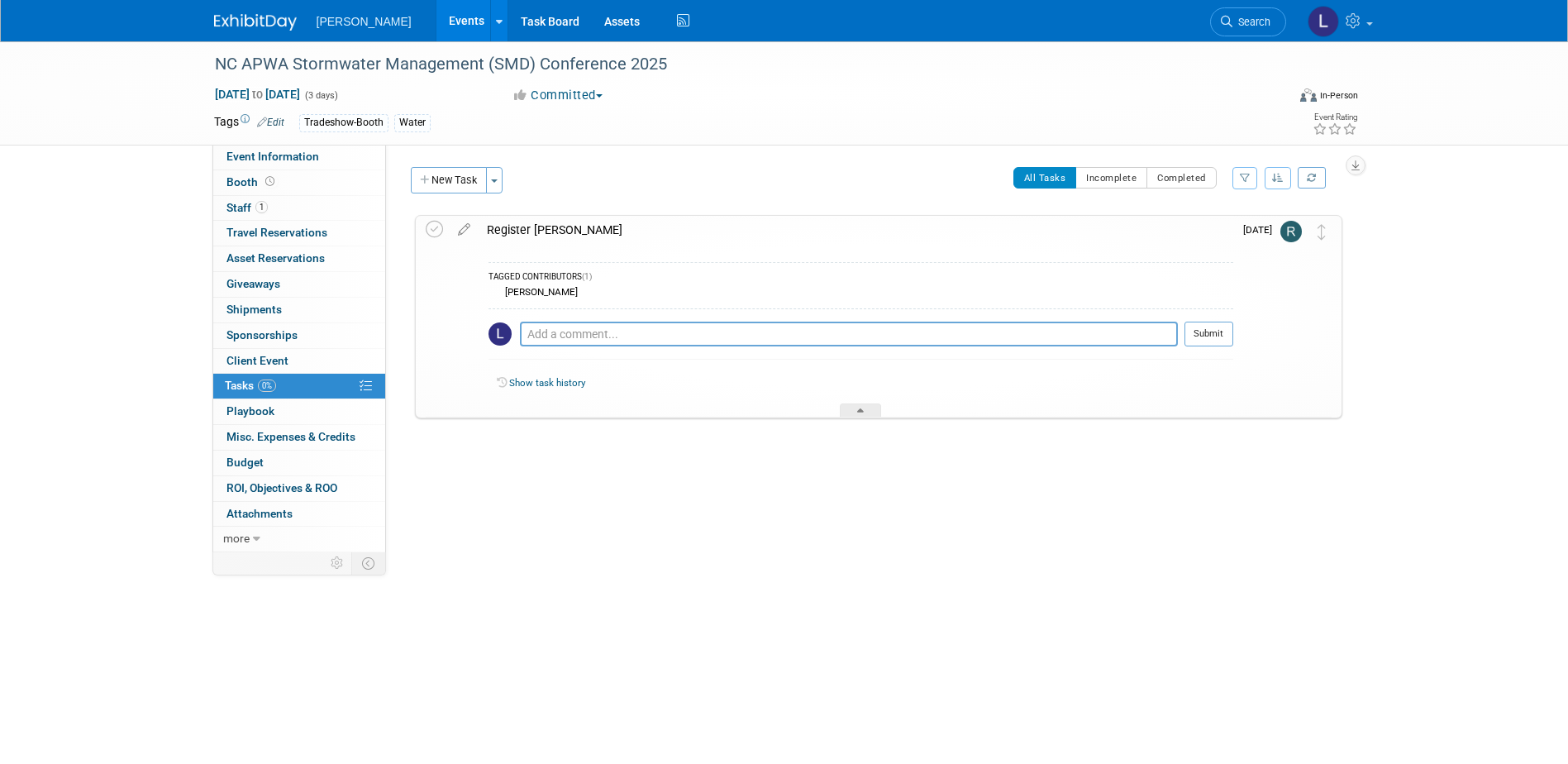
click at [470, 228] on icon at bounding box center [464, 226] width 29 height 21
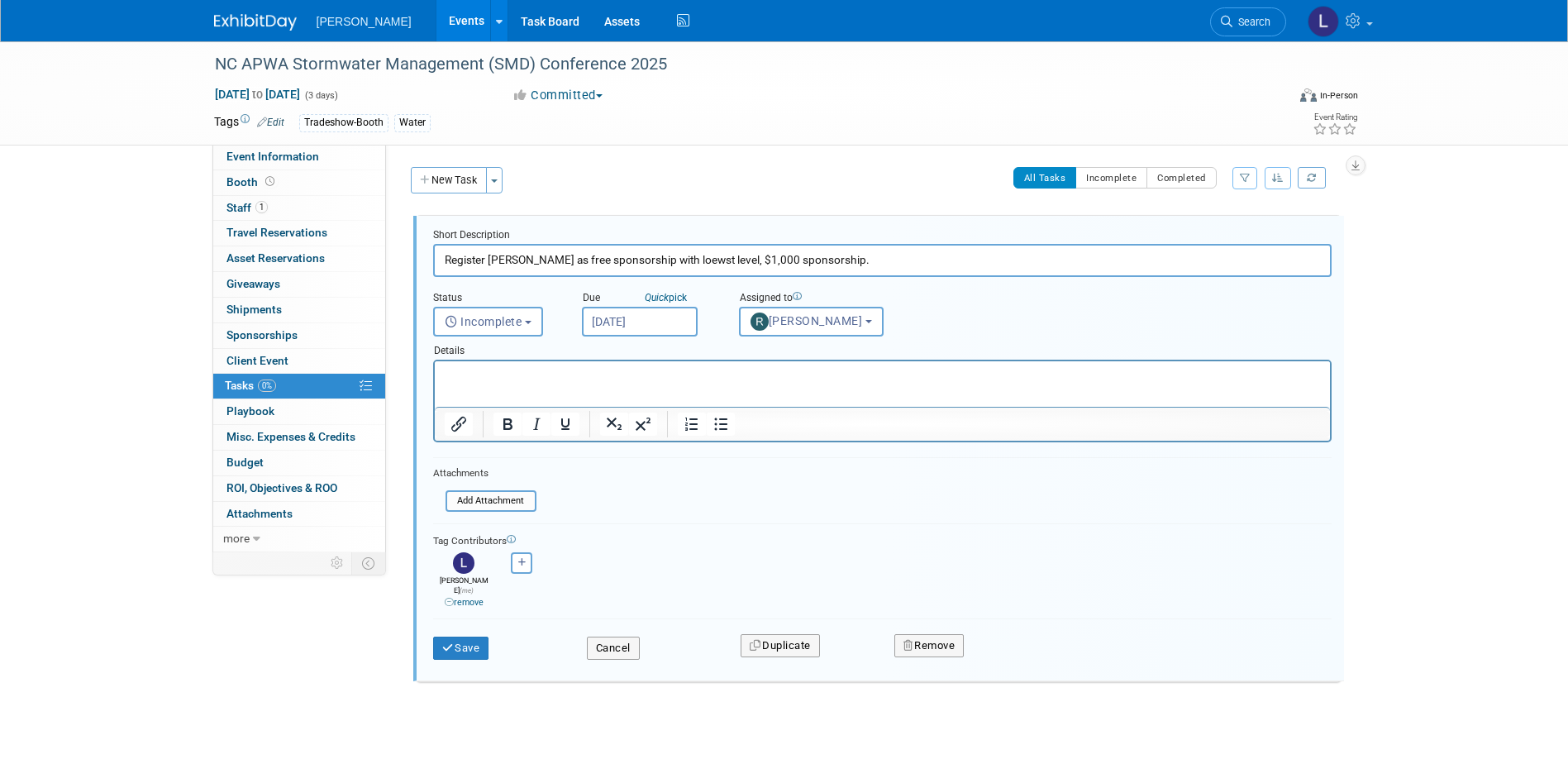
click at [559, 375] on p "Rich Text Area. Press ALT-0 for help." at bounding box center [882, 375] width 877 height 16
click at [684, 259] on input "Register [PERSON_NAME] as free sponsorship with loewst level, $1,000 sponsorshi…" at bounding box center [882, 259] width 898 height 32
type input "Register [PERSON_NAME] as free sponsorship with lowest level, $1,000 sponsorshi…"
click at [476, 637] on button "Save" at bounding box center [461, 648] width 56 height 24
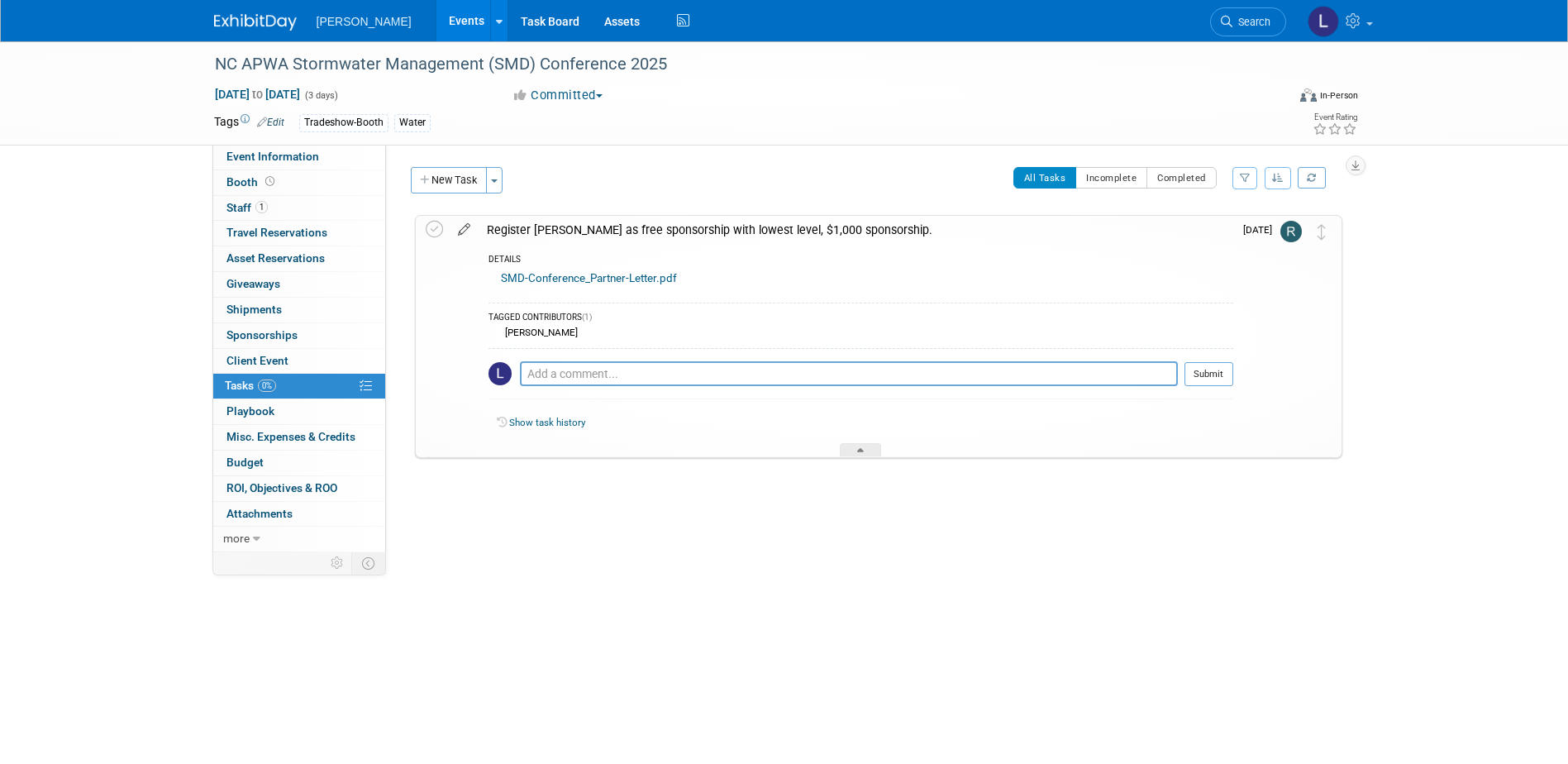
click at [458, 230] on icon at bounding box center [464, 226] width 29 height 21
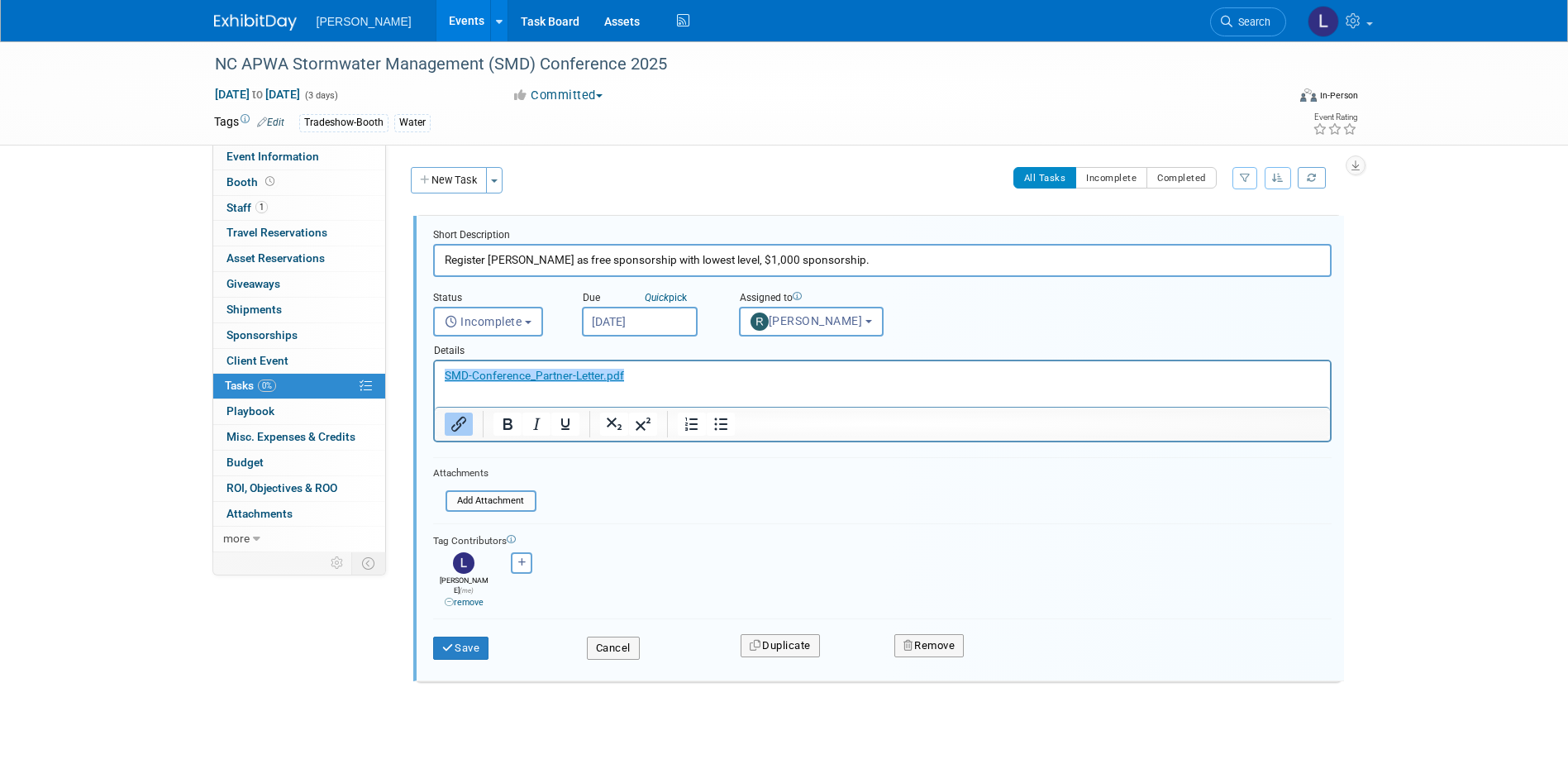
drag, startPoint x: 848, startPoint y: 263, endPoint x: 544, endPoint y: 264, distance: 304.0
click at [544, 264] on input "Register [PERSON_NAME] as free sponsorship with lowest level, $1,000 sponsorshi…" at bounding box center [882, 259] width 898 height 32
type input "Register [PERSON_NAME]"
drag, startPoint x: 798, startPoint y: 375, endPoint x: 713, endPoint y: 703, distance: 338.8
click at [434, 361] on html "﻿SMD-Conference_Partner-Letter.pdf" at bounding box center [881, 373] width 895 height 23
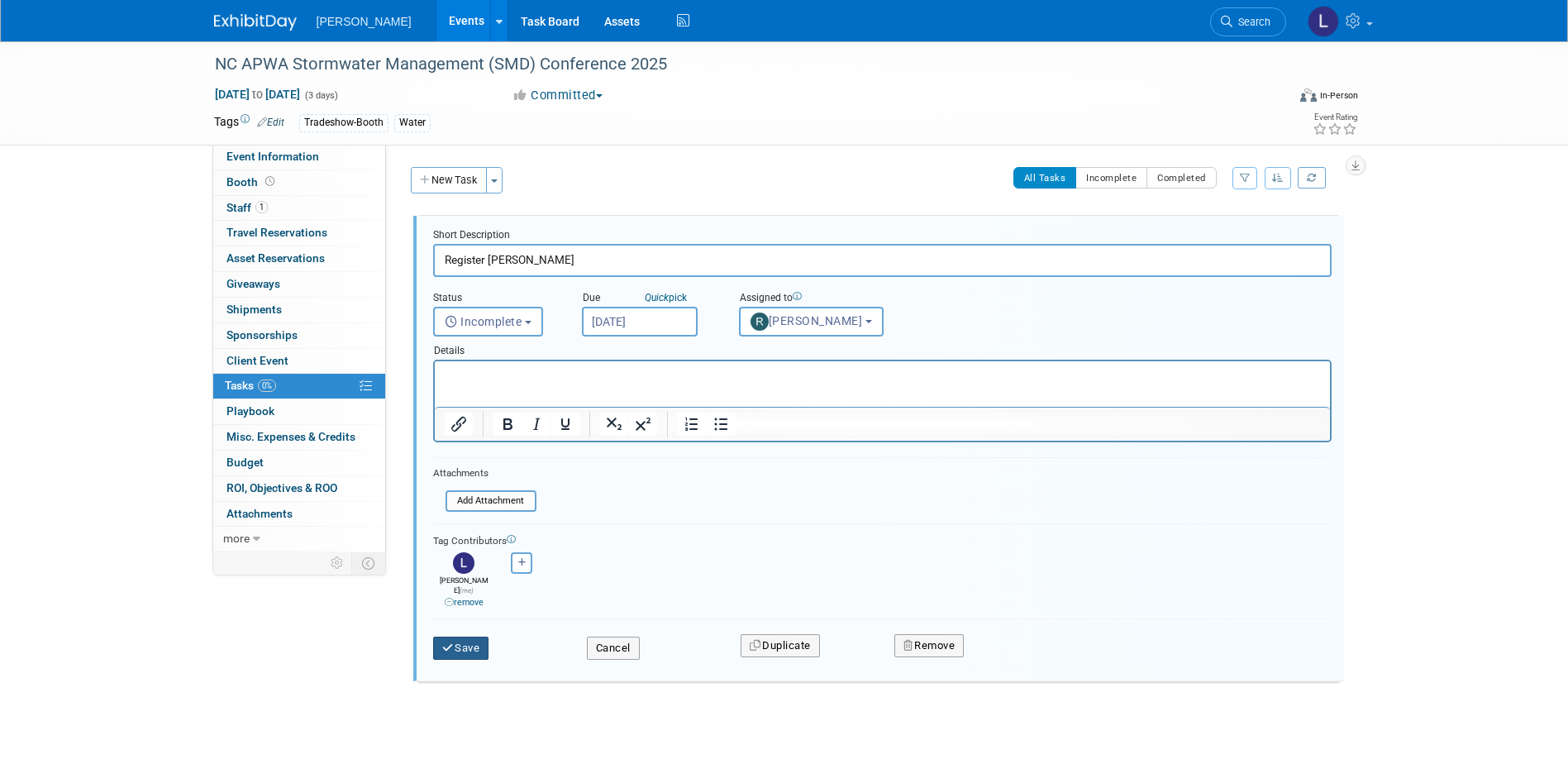
click at [455, 637] on button "Save" at bounding box center [461, 648] width 56 height 24
